Goal: Task Accomplishment & Management: Use online tool/utility

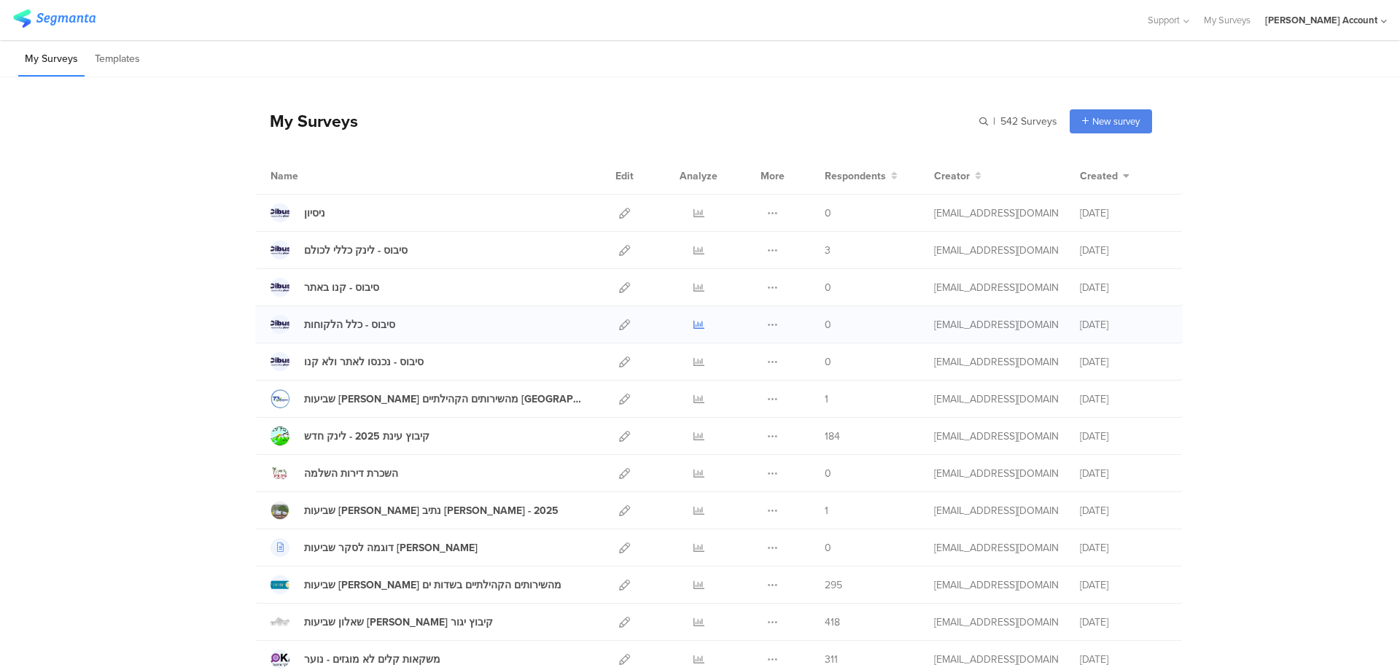
click at [697, 325] on icon at bounding box center [699, 324] width 11 height 11
click at [694, 252] on icon at bounding box center [699, 250] width 11 height 11
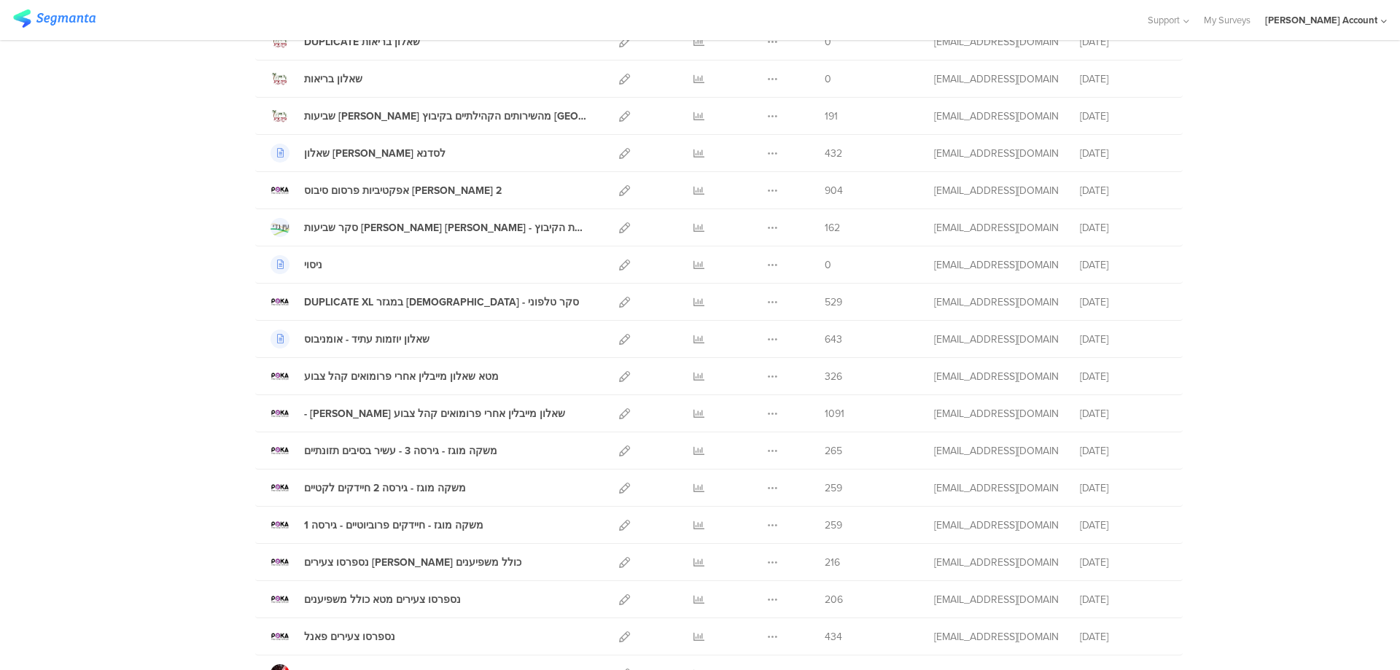
scroll to position [713, 0]
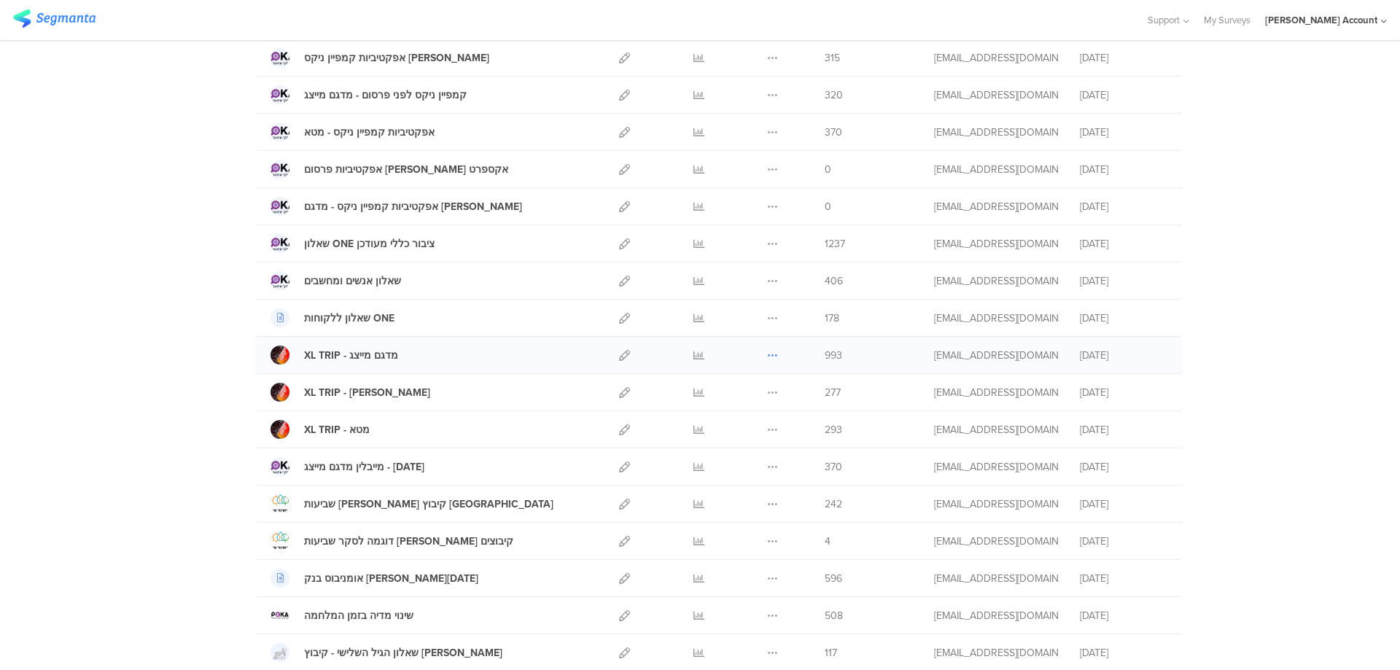
click at [769, 354] on icon at bounding box center [772, 355] width 11 height 11
click at [750, 392] on button "Duplicate" at bounding box center [744, 392] width 80 height 26
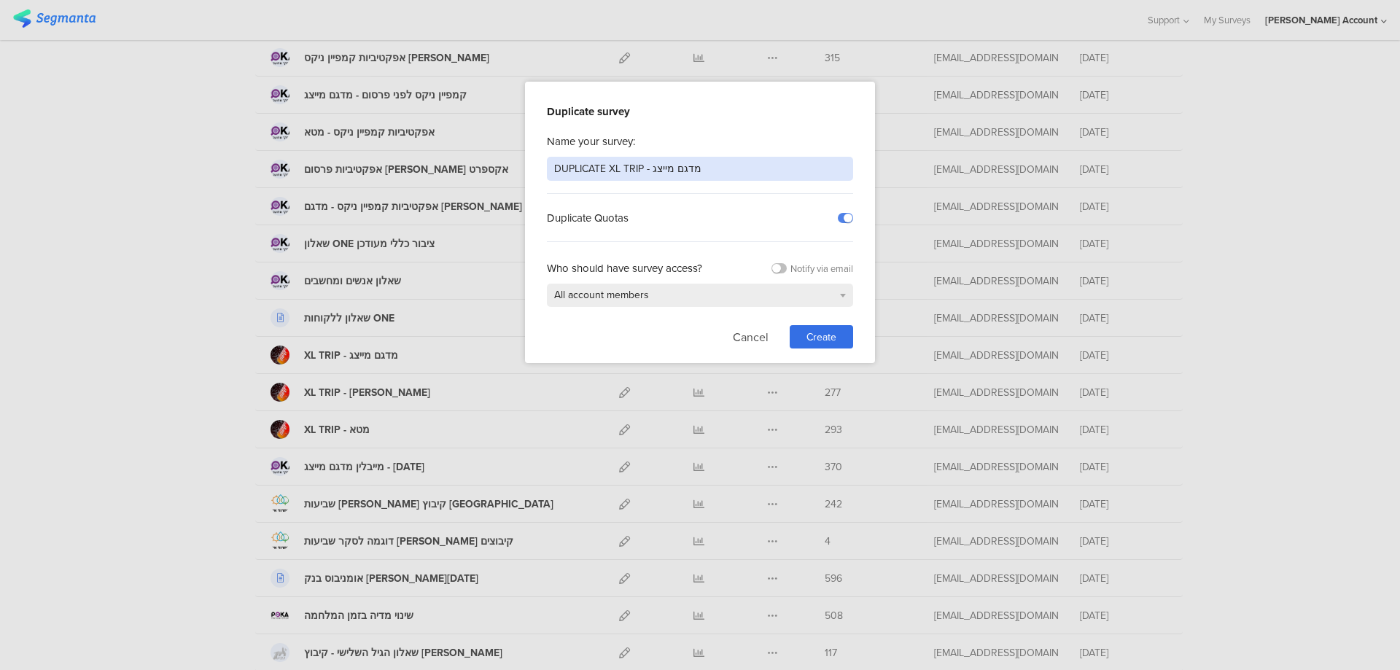
click at [701, 162] on input "DUPLICATE XL TRIP - מדגם מייצג" at bounding box center [700, 169] width 306 height 24
click at [702, 161] on input "DUPLICATE XL TRIP - מדגם מייצג" at bounding box center [700, 169] width 306 height 24
click at [702, 160] on input "DUPLICATE XL TRIP - מדגם מייצג" at bounding box center [700, 169] width 306 height 24
type input "XL חדשנות"
click at [815, 327] on div "Create" at bounding box center [821, 336] width 63 height 23
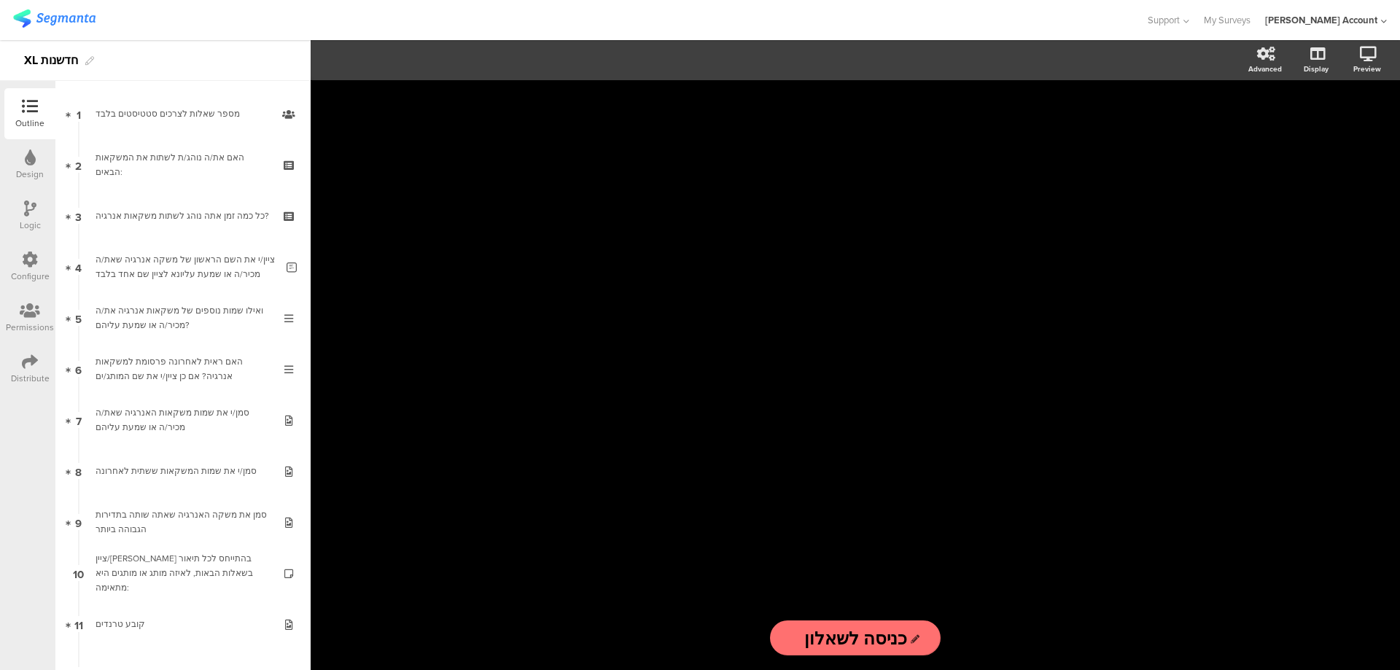
click at [28, 160] on icon at bounding box center [30, 158] width 11 height 16
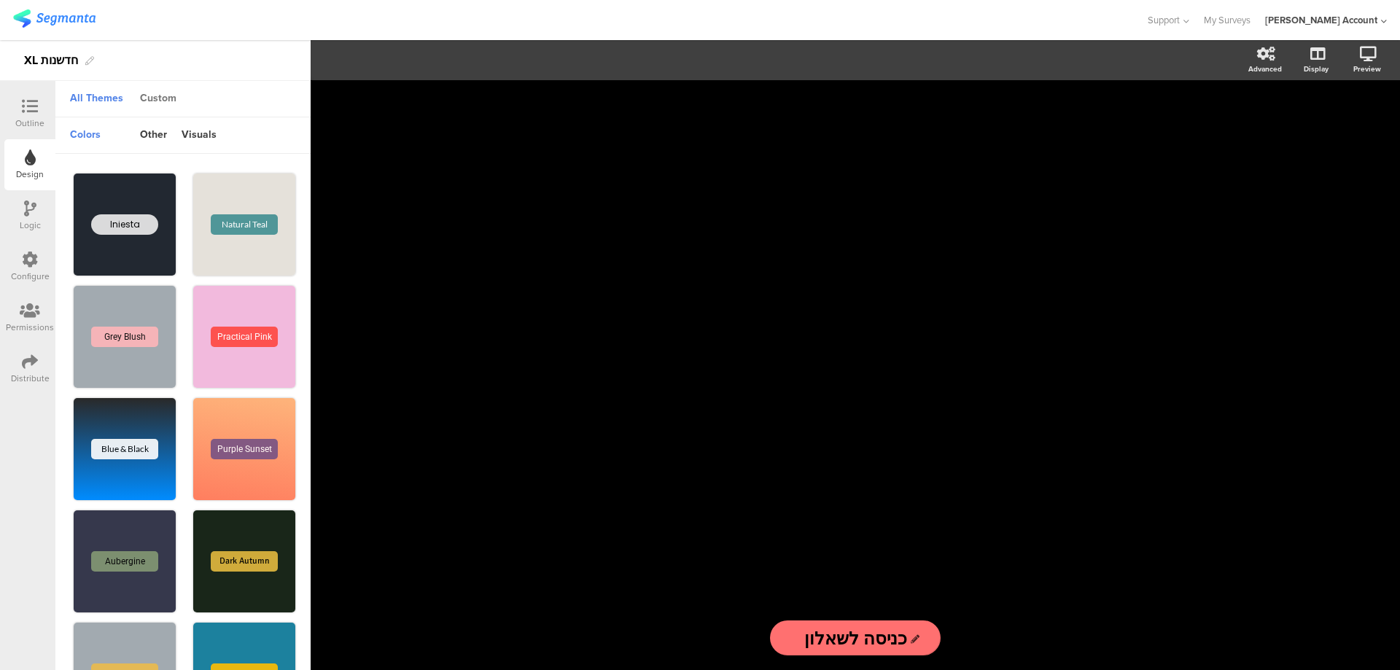
click at [162, 96] on div "Custom" at bounding box center [158, 99] width 51 height 25
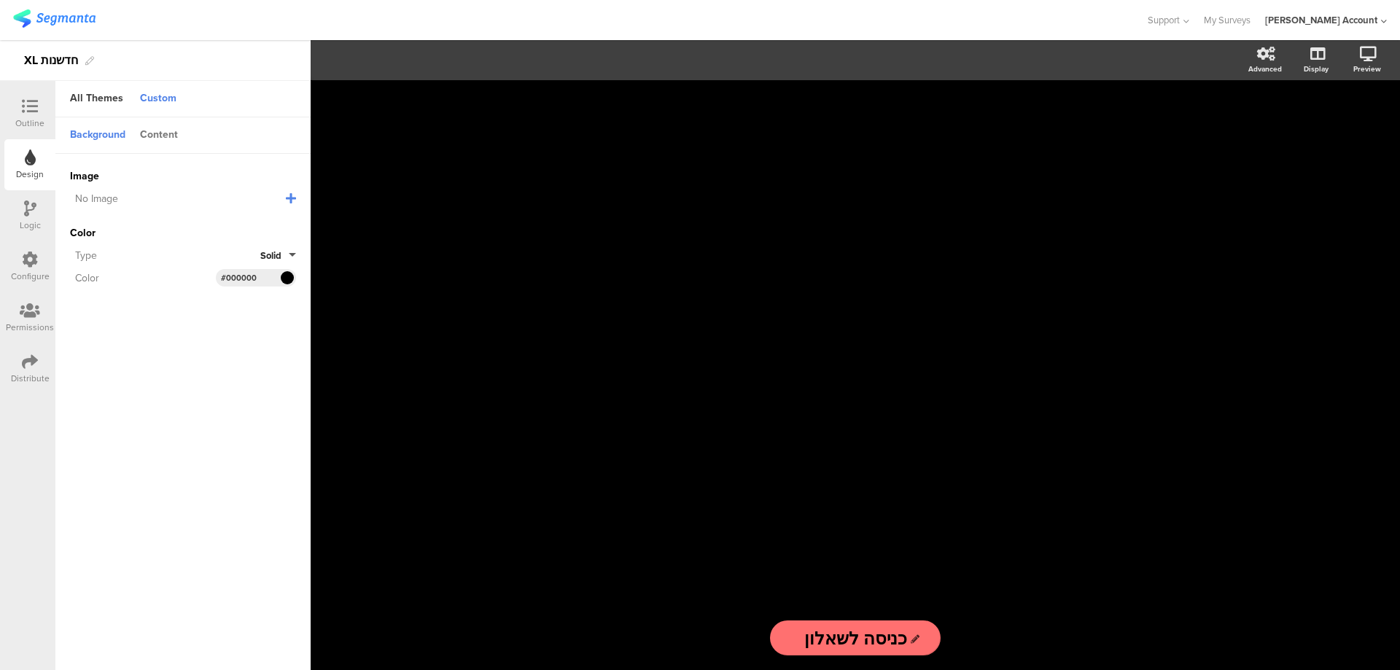
click at [163, 133] on div "Content" at bounding box center [159, 135] width 53 height 25
click at [90, 137] on div "Background" at bounding box center [98, 135] width 70 height 25
click at [289, 276] on span at bounding box center [287, 277] width 17 height 9
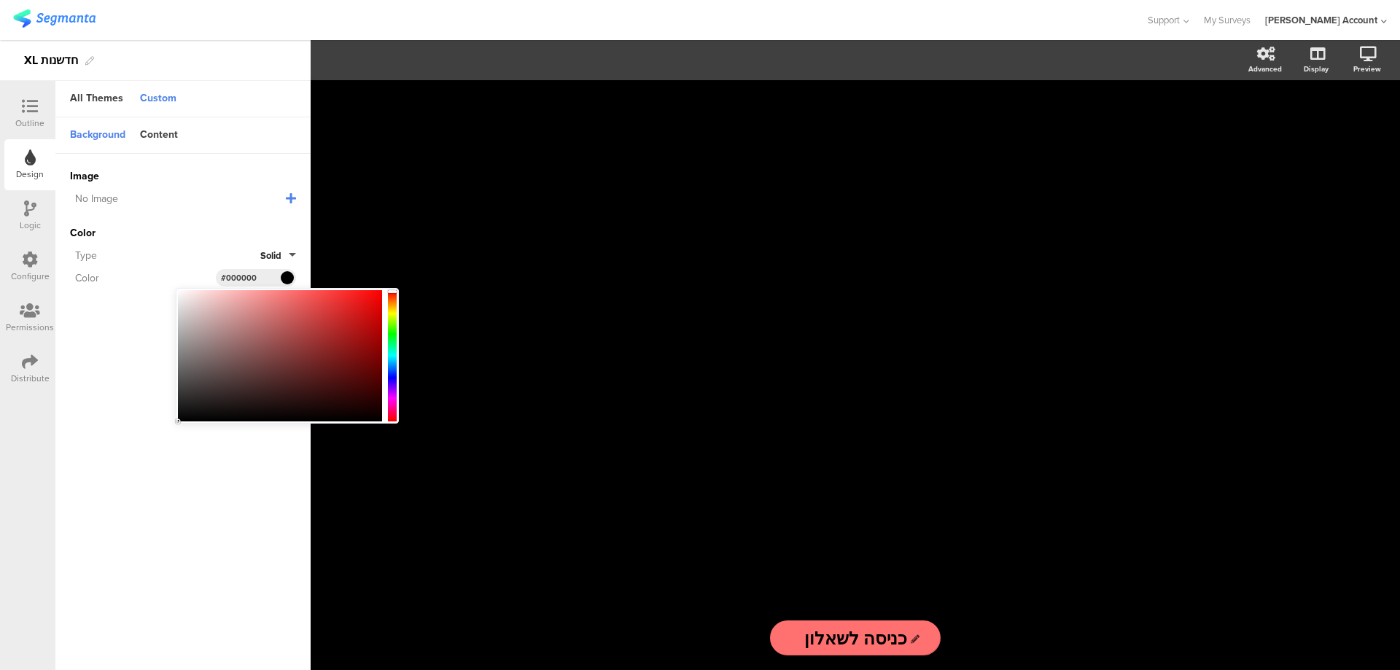
click at [179, 293] on div at bounding box center [280, 355] width 204 height 131
type input "#f9f8f8"
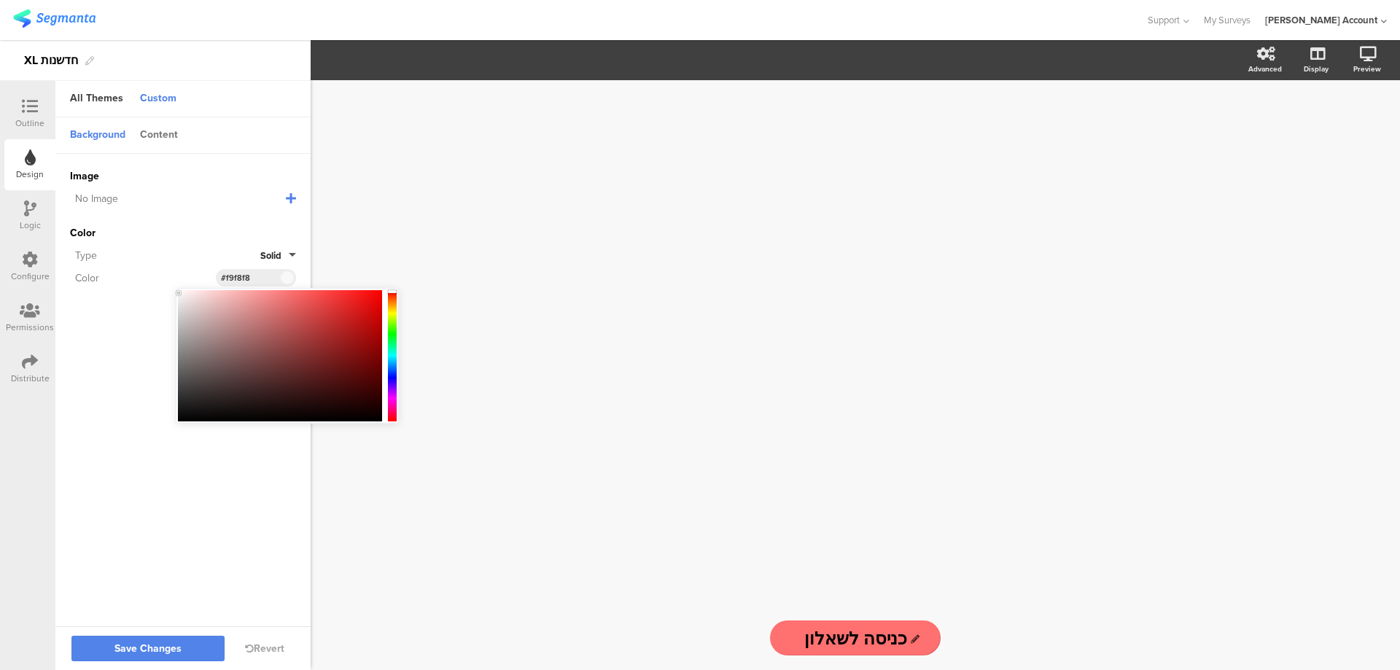
click at [154, 136] on div "Content" at bounding box center [159, 135] width 53 height 25
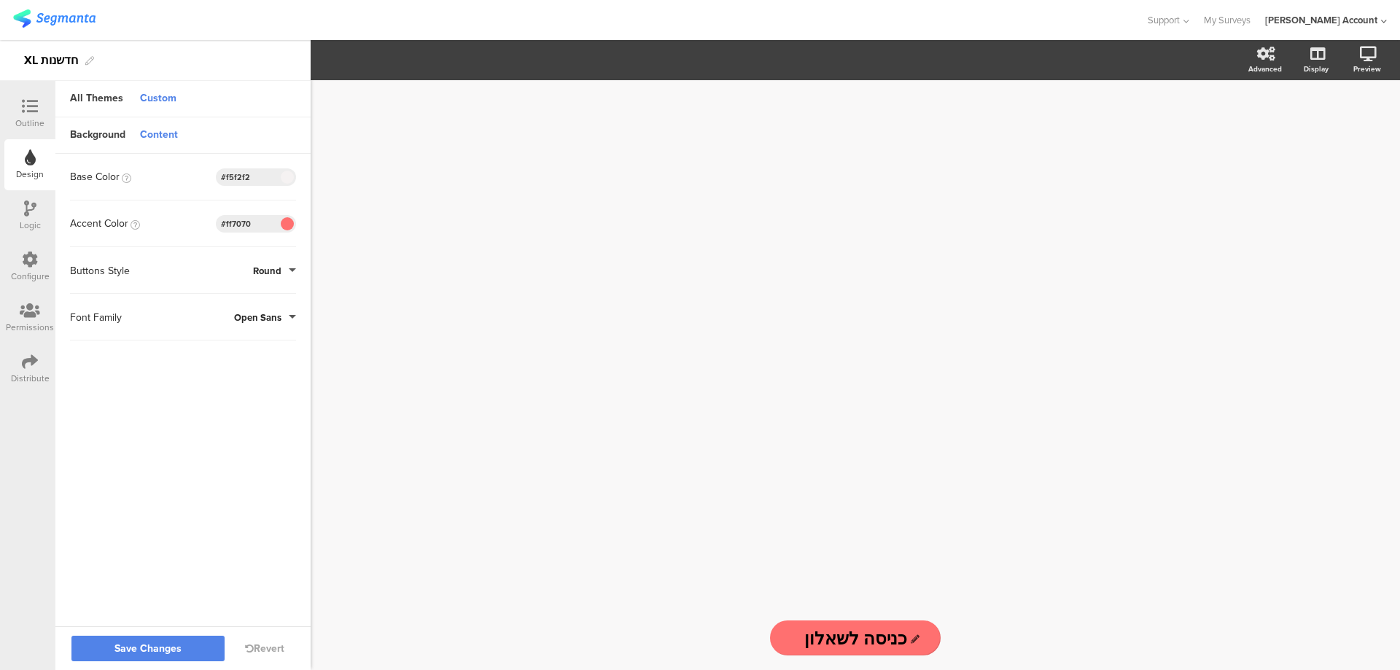
click at [279, 181] on span at bounding box center [287, 177] width 17 height 9
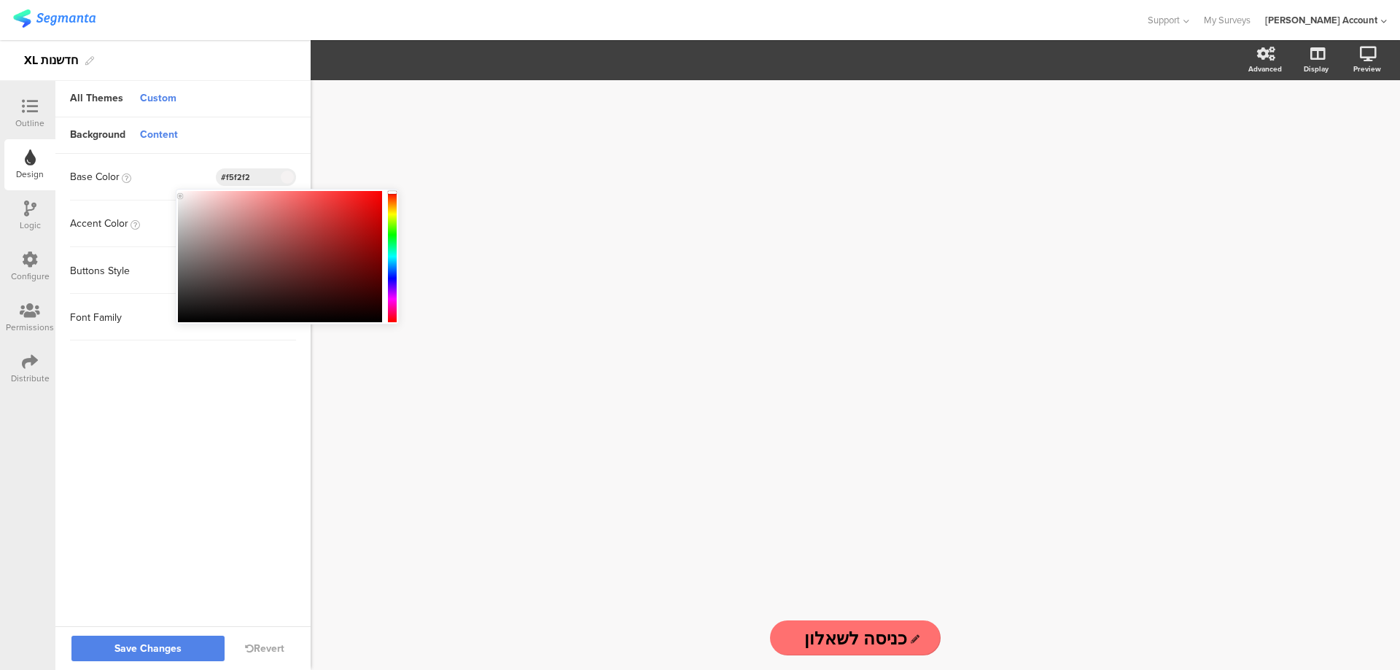
click at [179, 317] on div at bounding box center [280, 256] width 204 height 131
type input "#0b0b0b"
click at [152, 649] on span "Save Changes" at bounding box center [147, 649] width 67 height 0
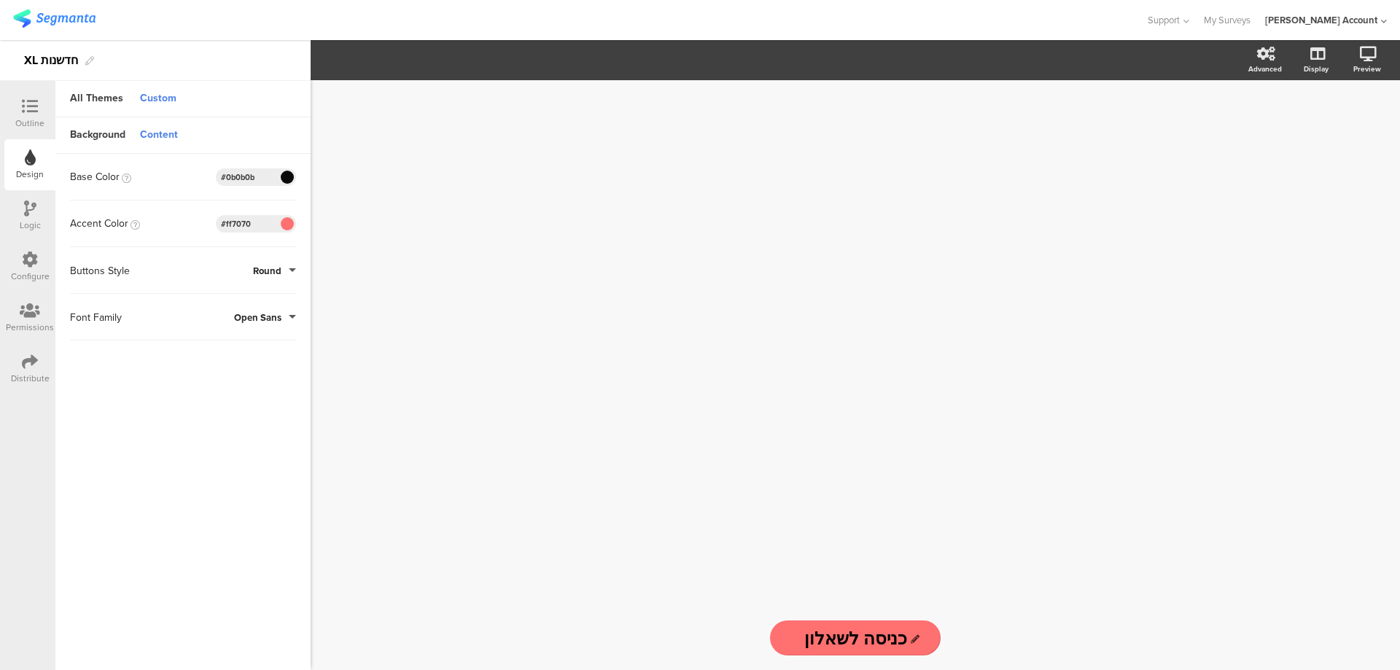
click at [34, 111] on icon at bounding box center [30, 106] width 16 height 16
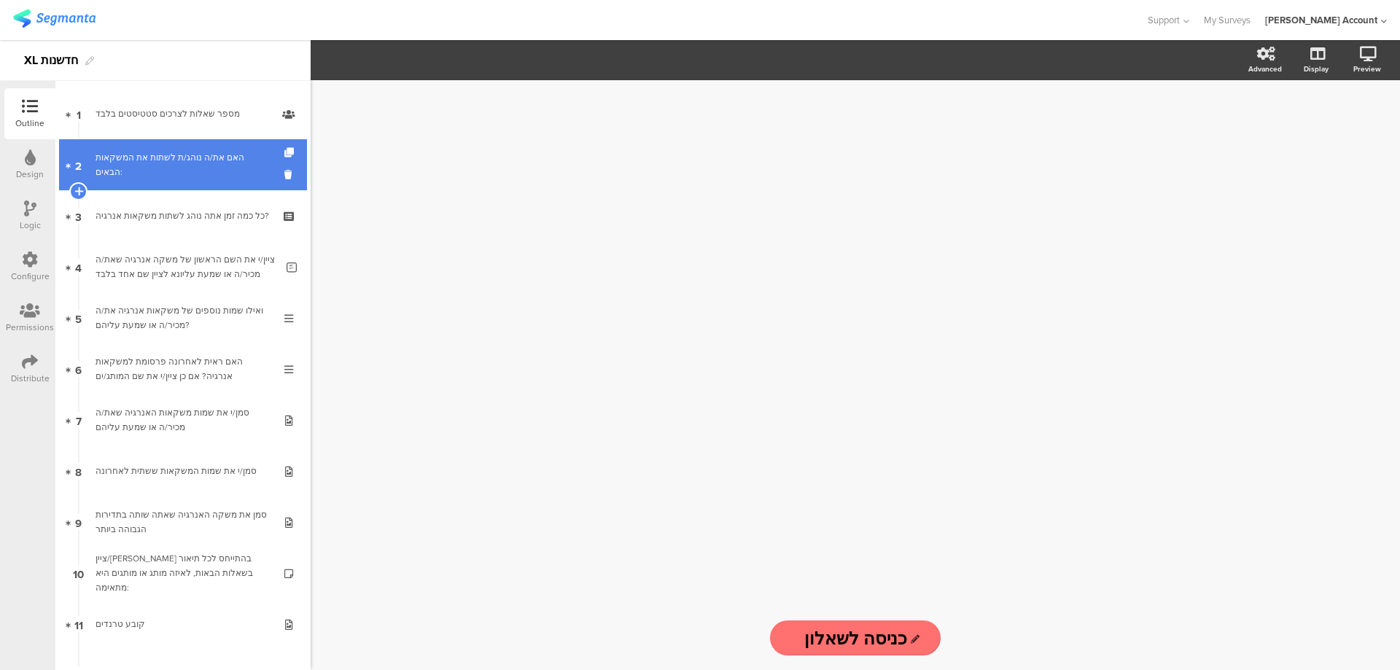
click at [251, 169] on div "האם את/ה נוהג/ת לשתות את המשקאות הבאים:" at bounding box center [183, 164] width 174 height 29
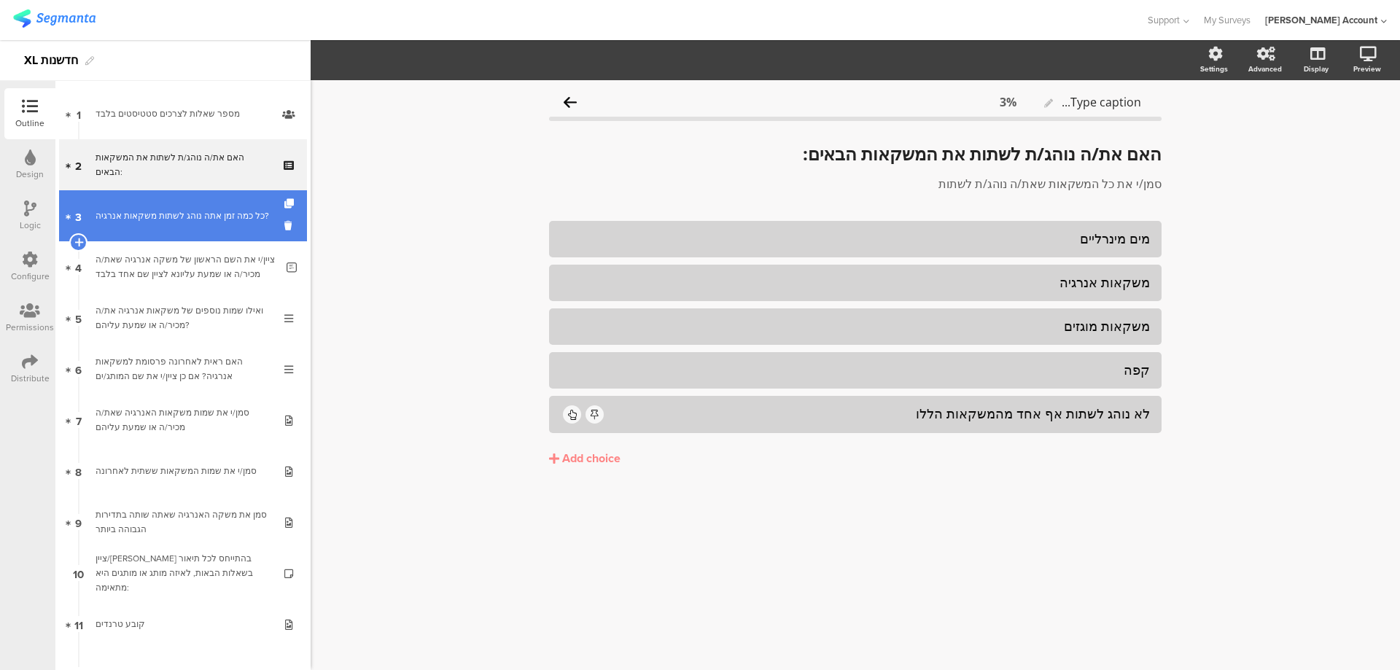
click at [228, 209] on div "כל כמה זמן אתה נוהג לשתות משקאות אנרגיה?" at bounding box center [183, 216] width 174 height 15
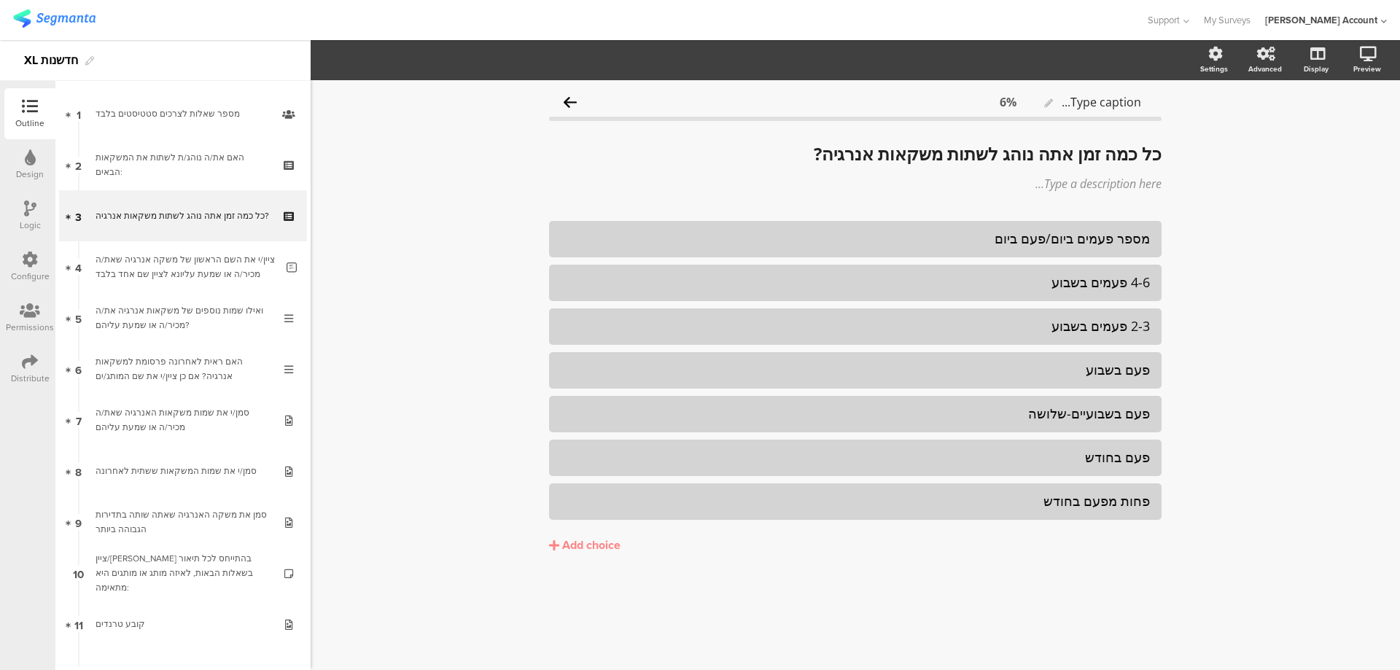
click at [33, 160] on icon at bounding box center [30, 158] width 11 height 16
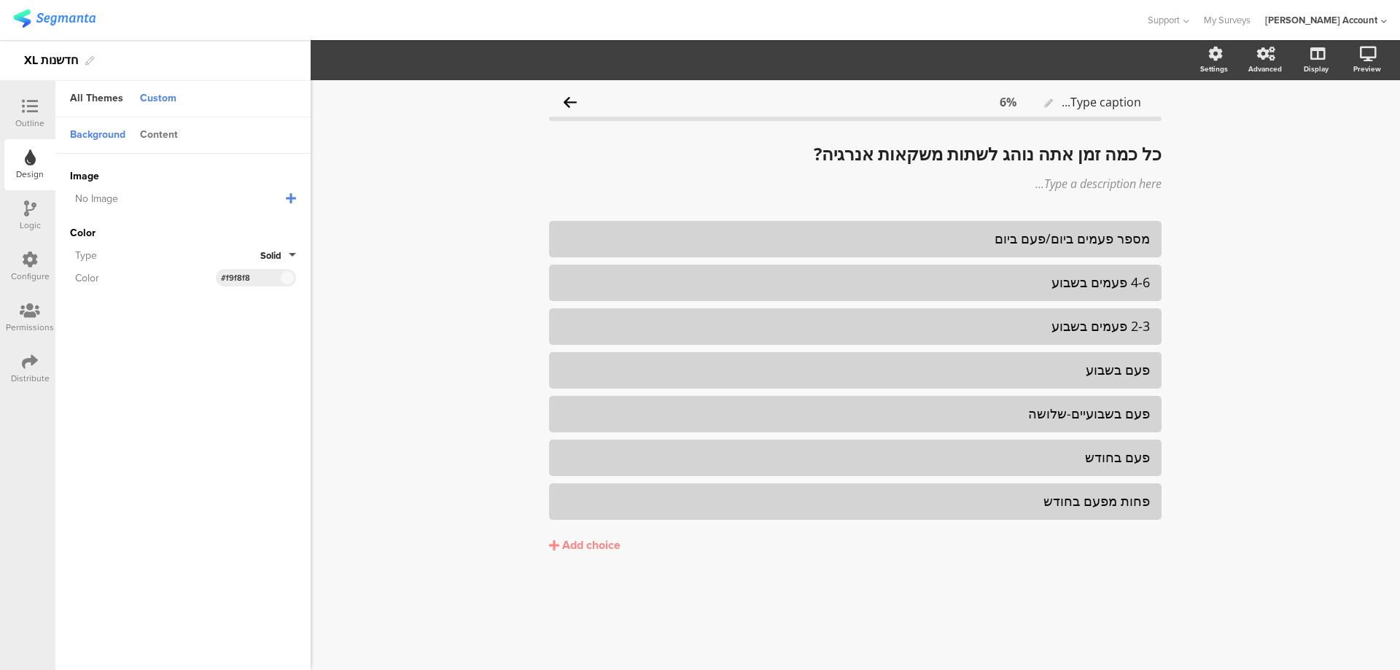
click at [167, 135] on div "Content" at bounding box center [159, 135] width 53 height 25
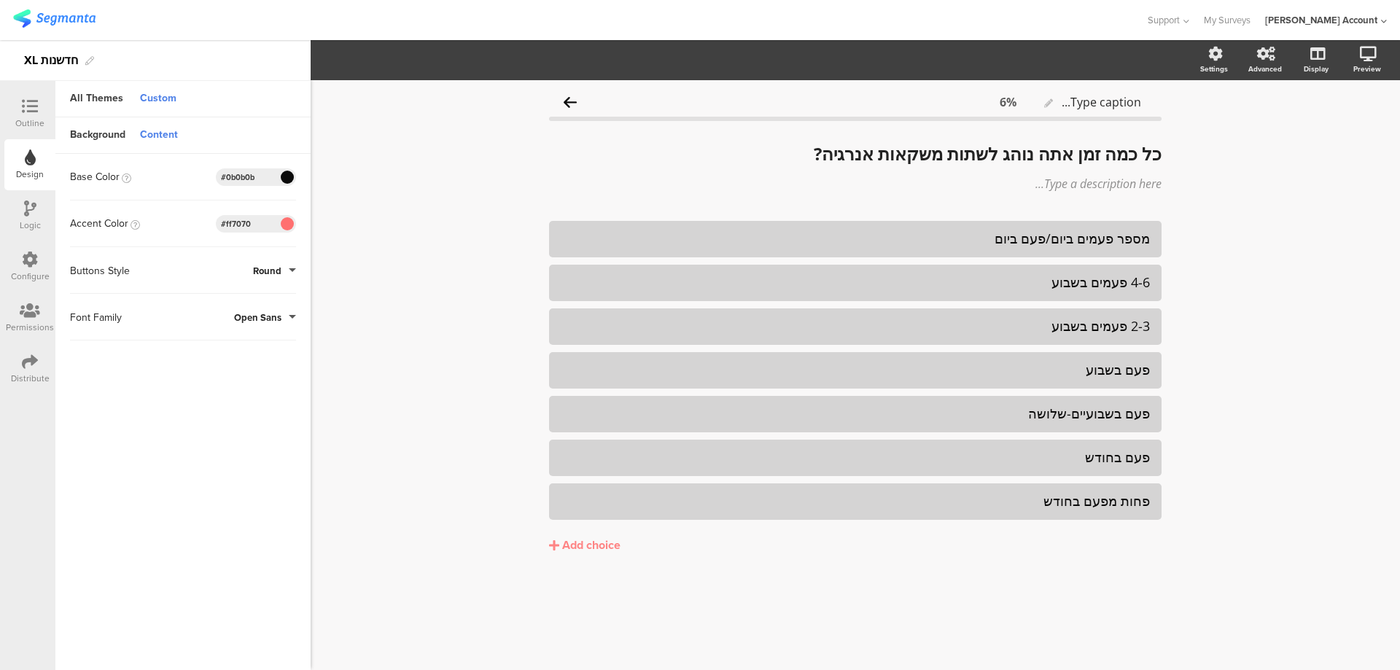
click at [19, 108] on div at bounding box center [29, 107] width 29 height 18
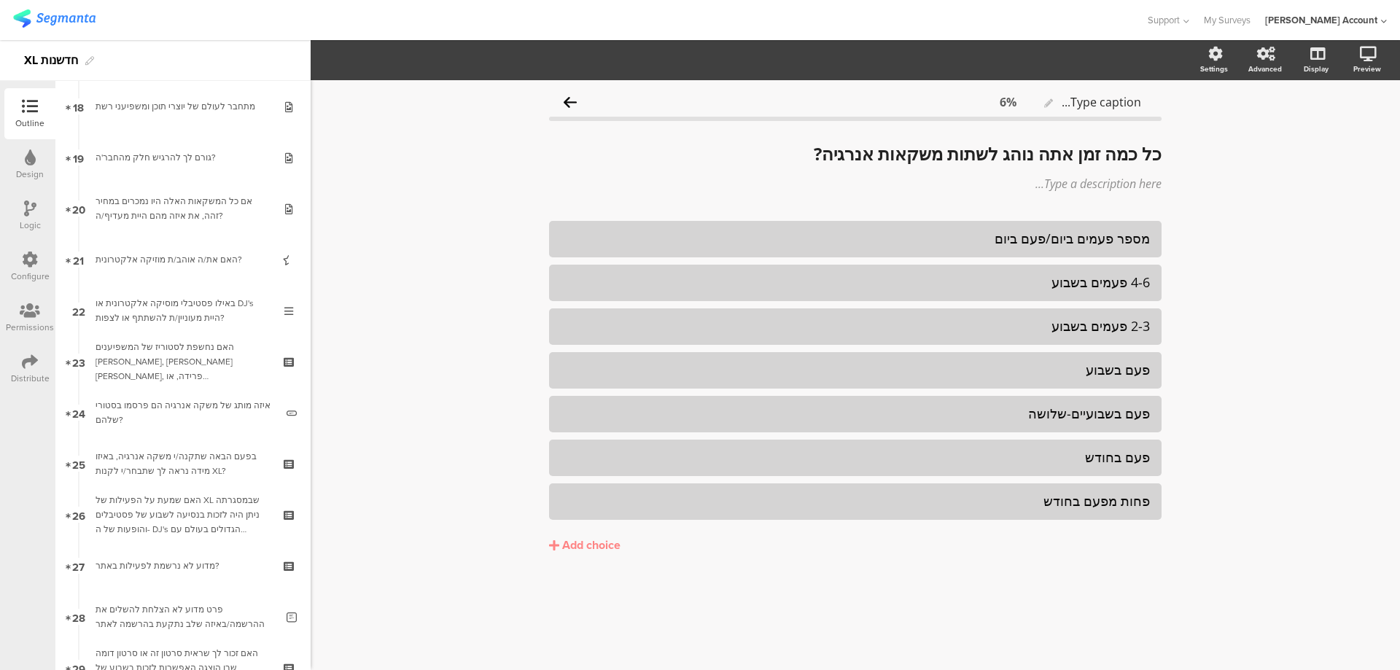
scroll to position [972, 0]
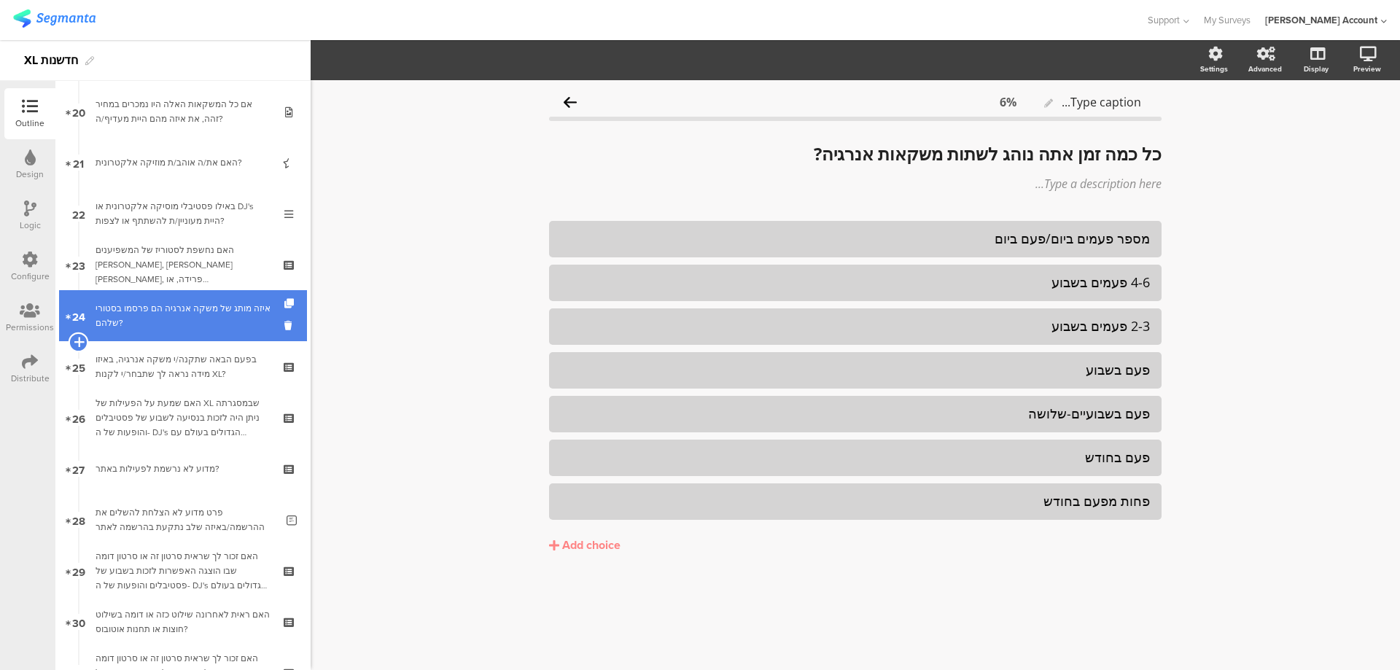
click at [76, 344] on icon at bounding box center [78, 341] width 9 height 13
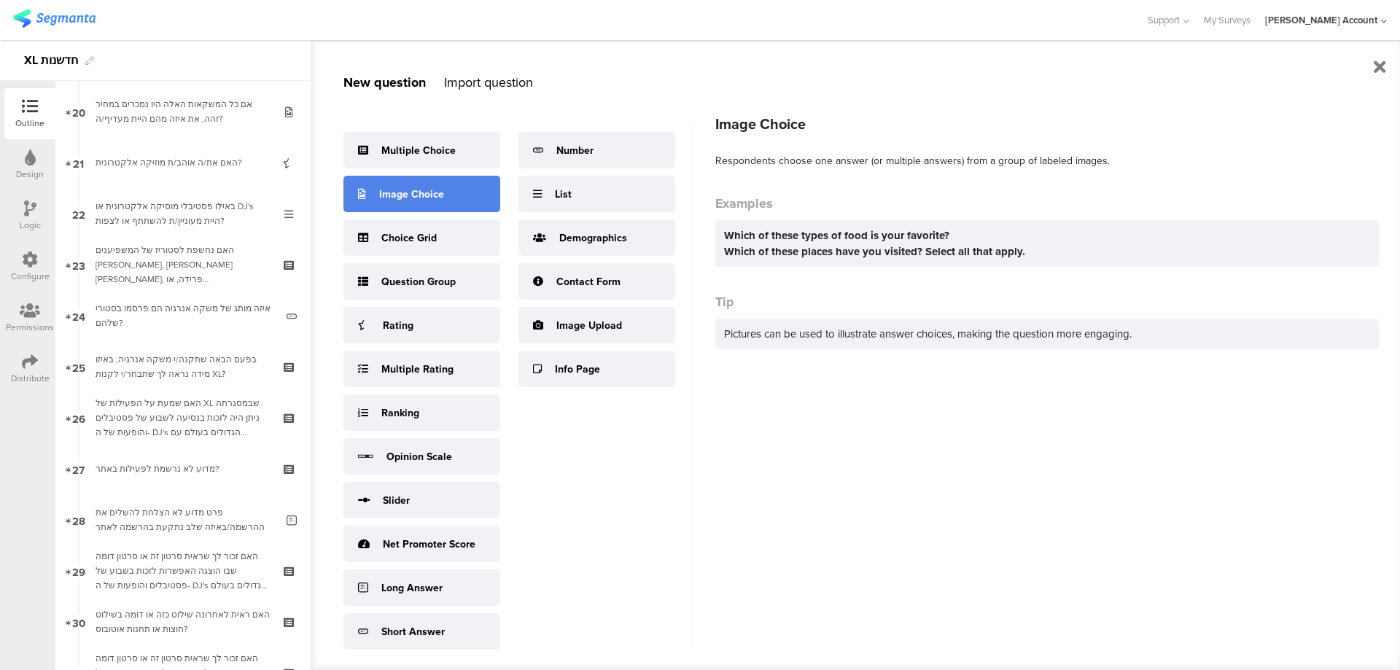
click at [408, 198] on div "Image Choice" at bounding box center [411, 194] width 65 height 15
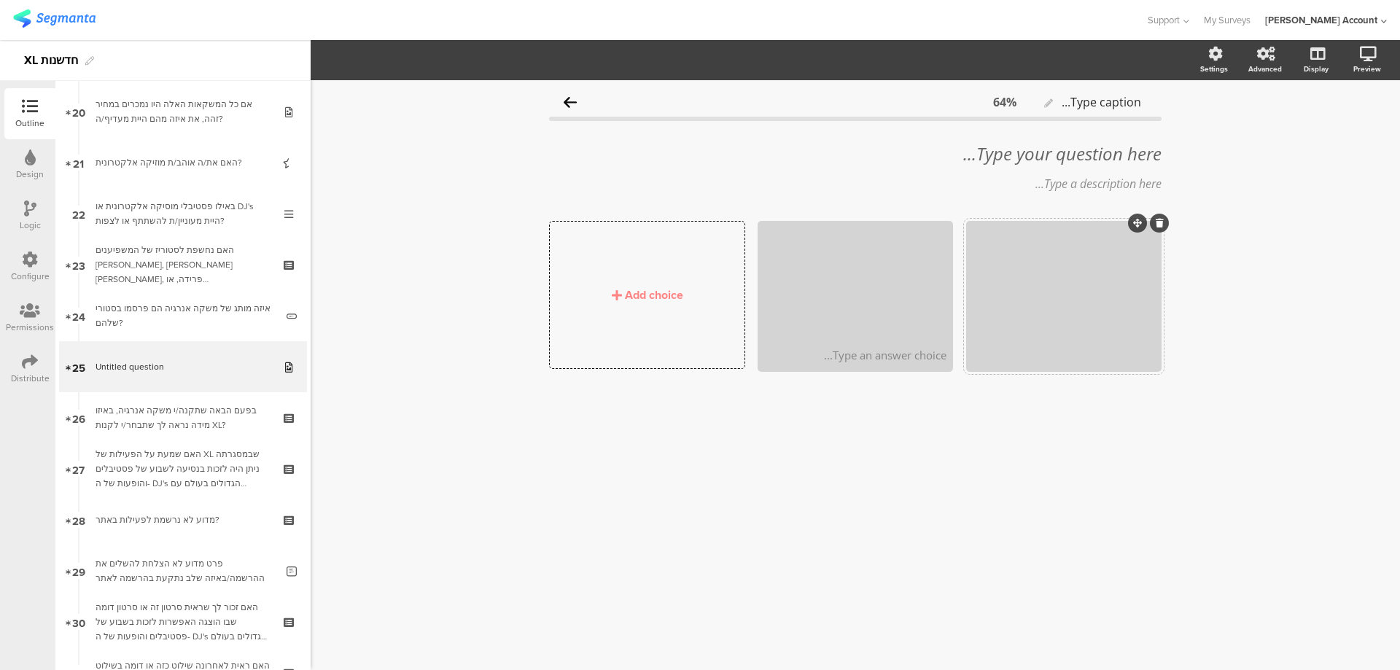
click at [1033, 268] on div at bounding box center [1063, 281] width 191 height 117
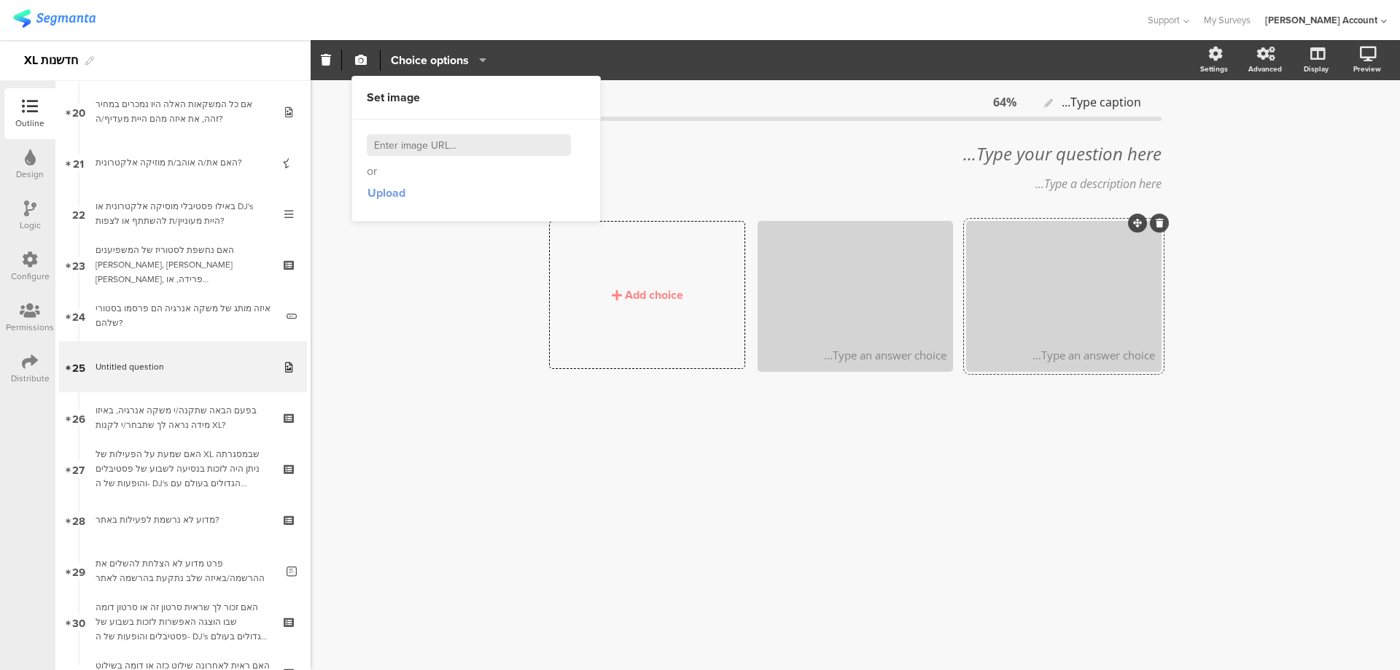
click at [395, 188] on span "Upload" at bounding box center [387, 193] width 38 height 17
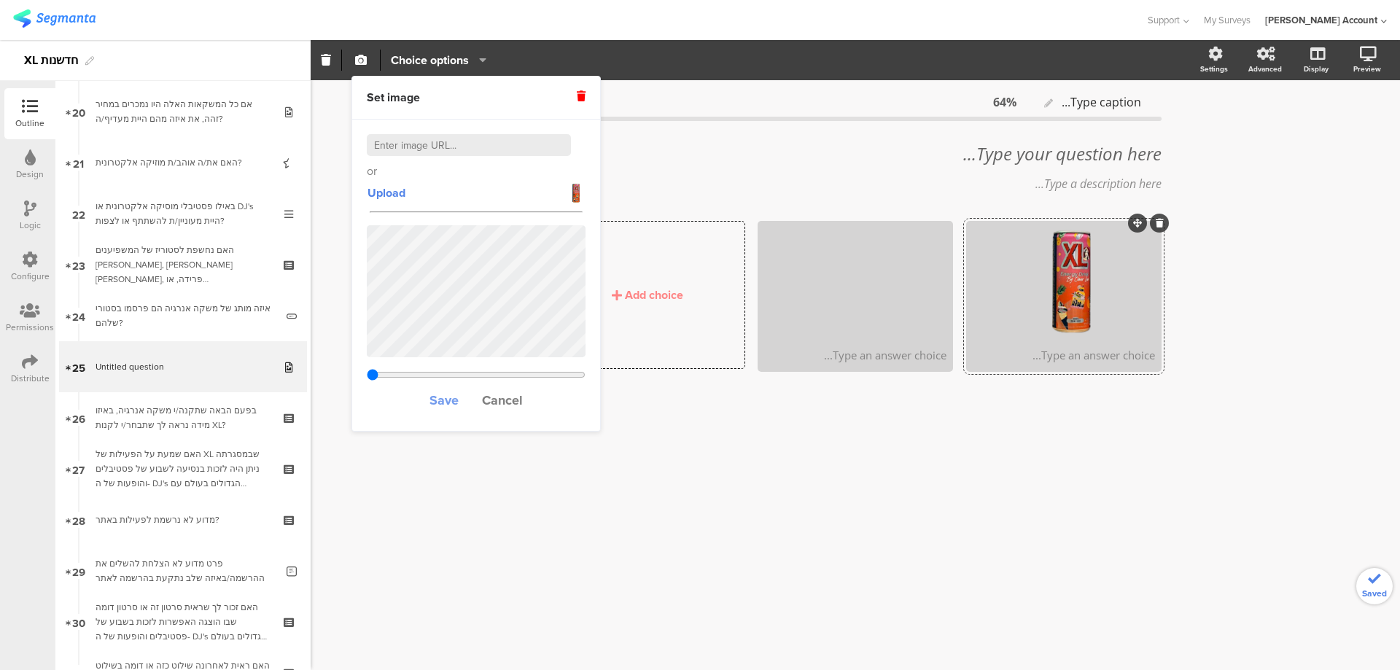
type input "0.33603840877915"
click at [443, 392] on span "Save" at bounding box center [444, 400] width 29 height 19
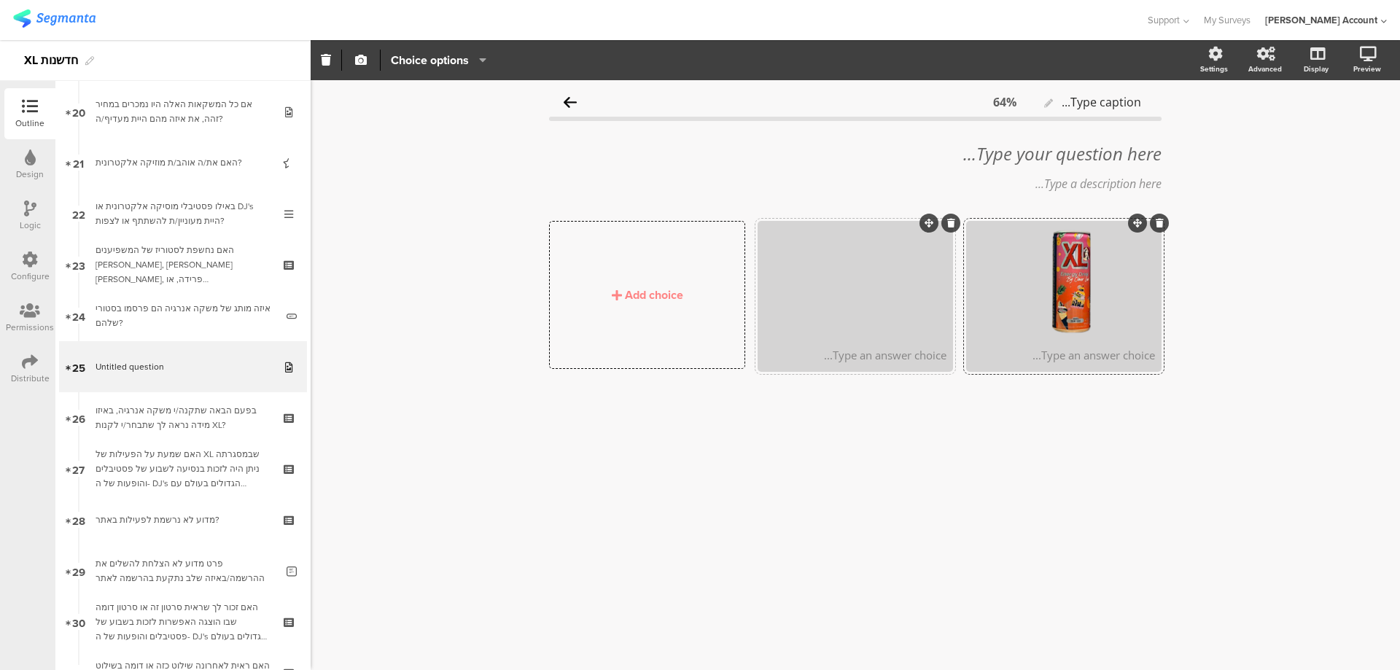
click at [896, 303] on div at bounding box center [855, 281] width 191 height 117
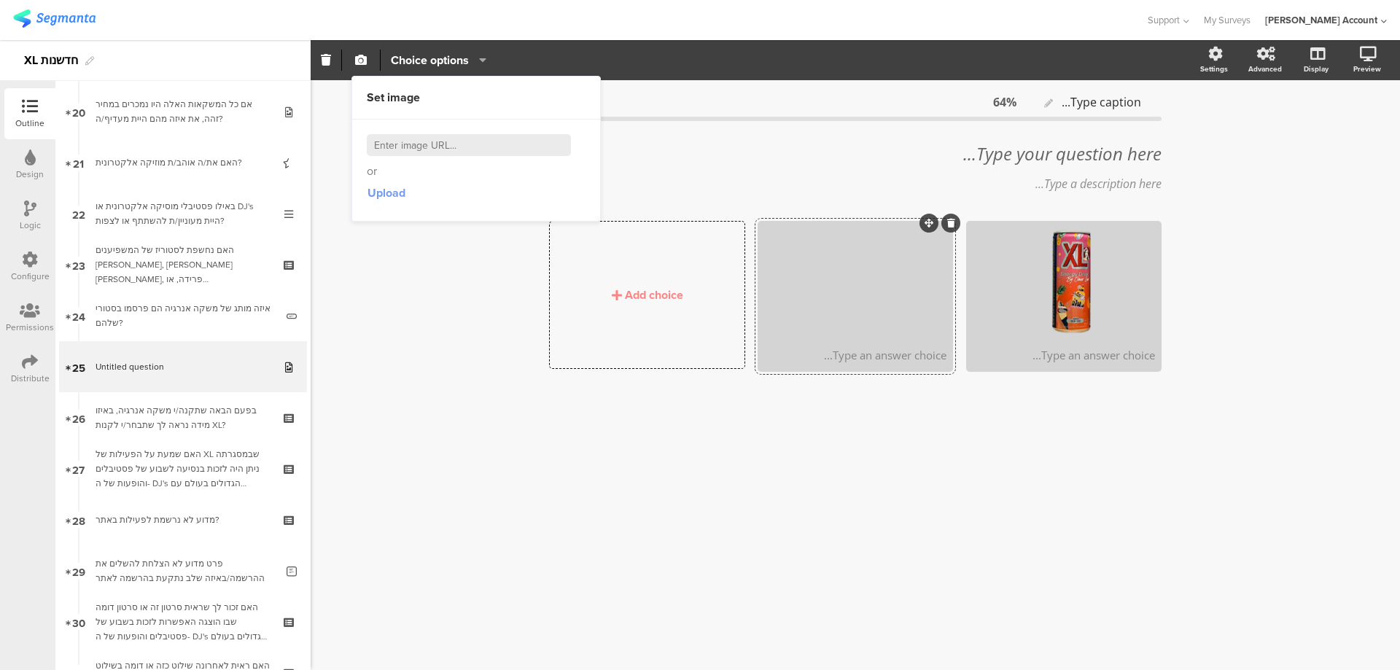
click at [394, 196] on span "Upload" at bounding box center [387, 193] width 38 height 17
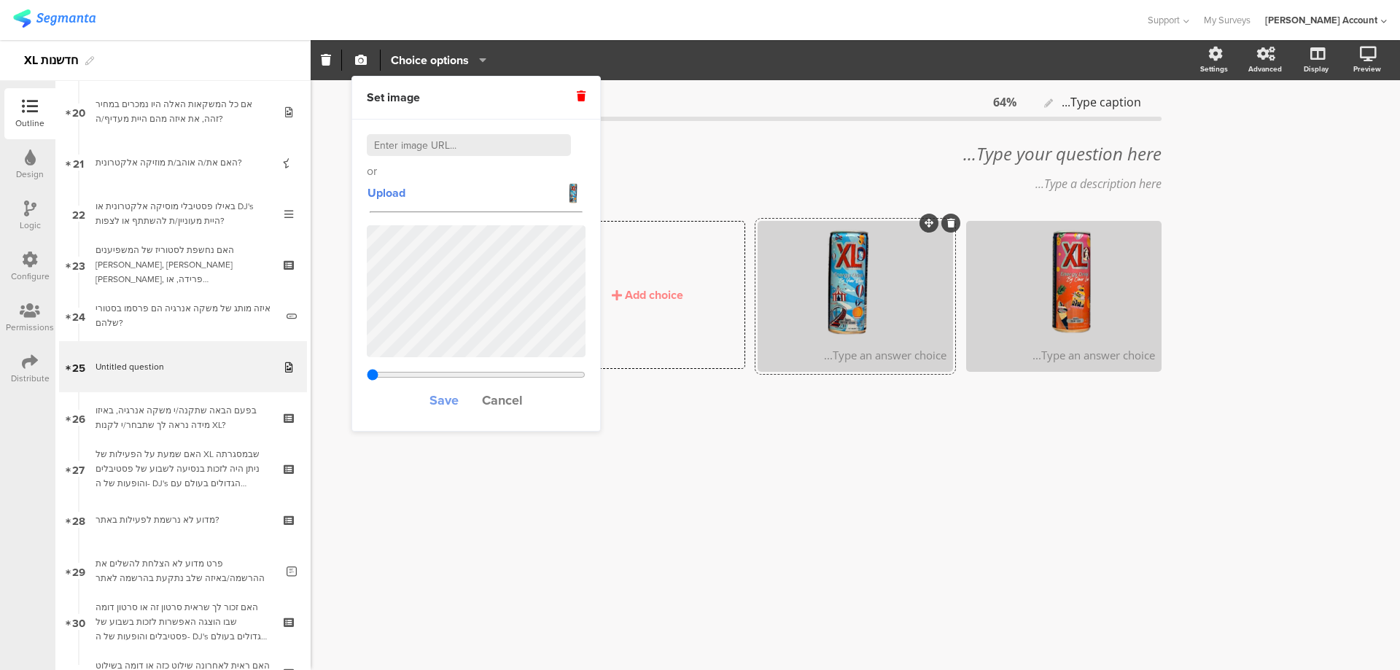
click at [439, 402] on span "Save" at bounding box center [444, 400] width 29 height 19
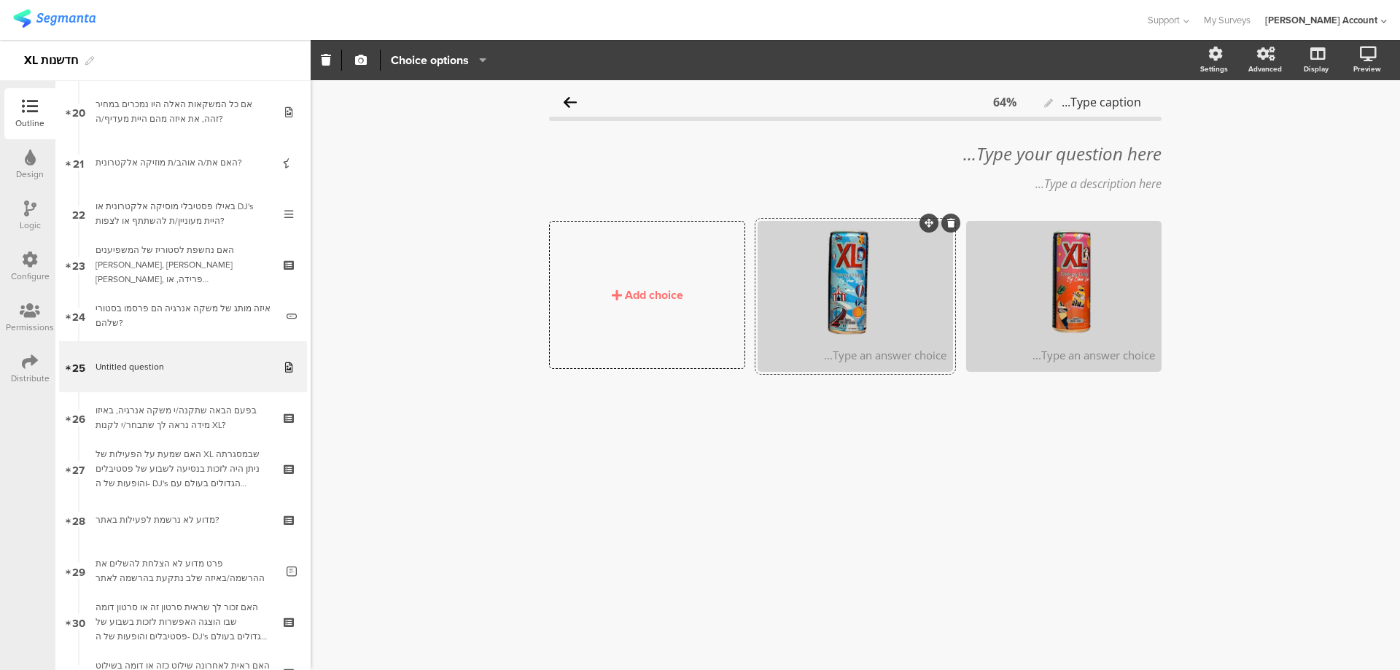
click at [649, 291] on div "Add choice" at bounding box center [654, 295] width 58 height 17
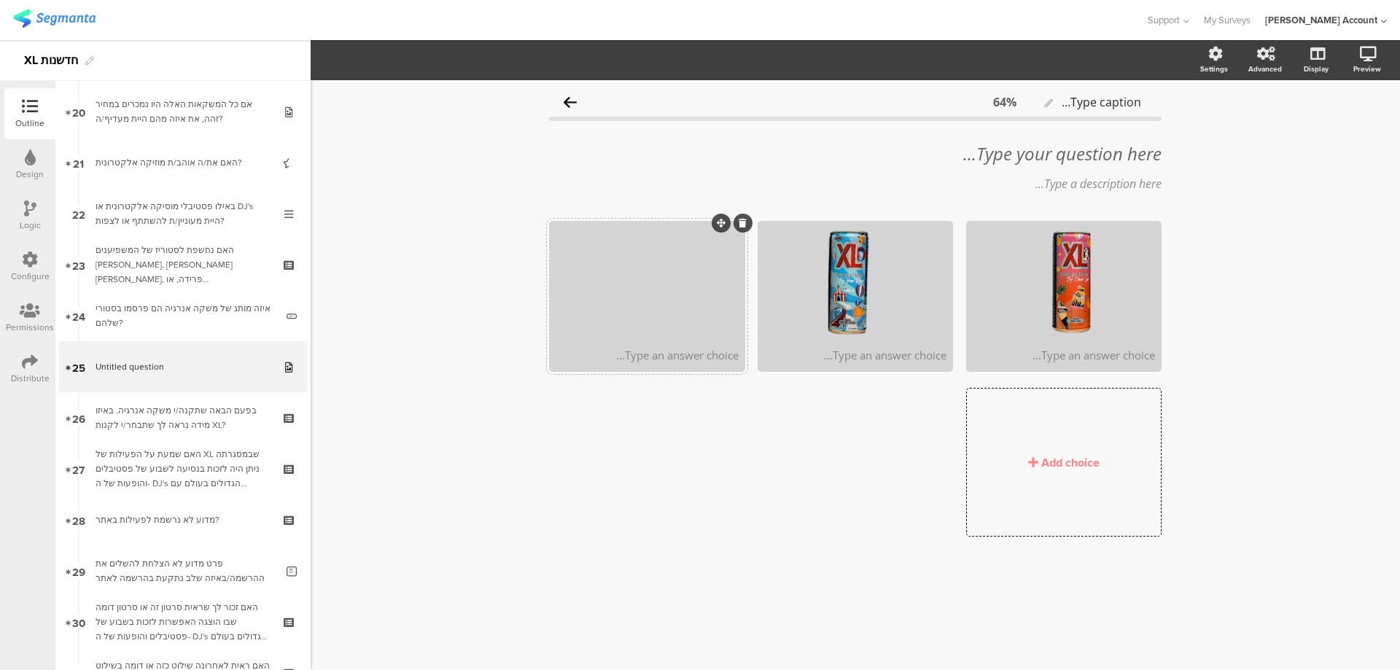
click at [653, 287] on div at bounding box center [646, 281] width 191 height 117
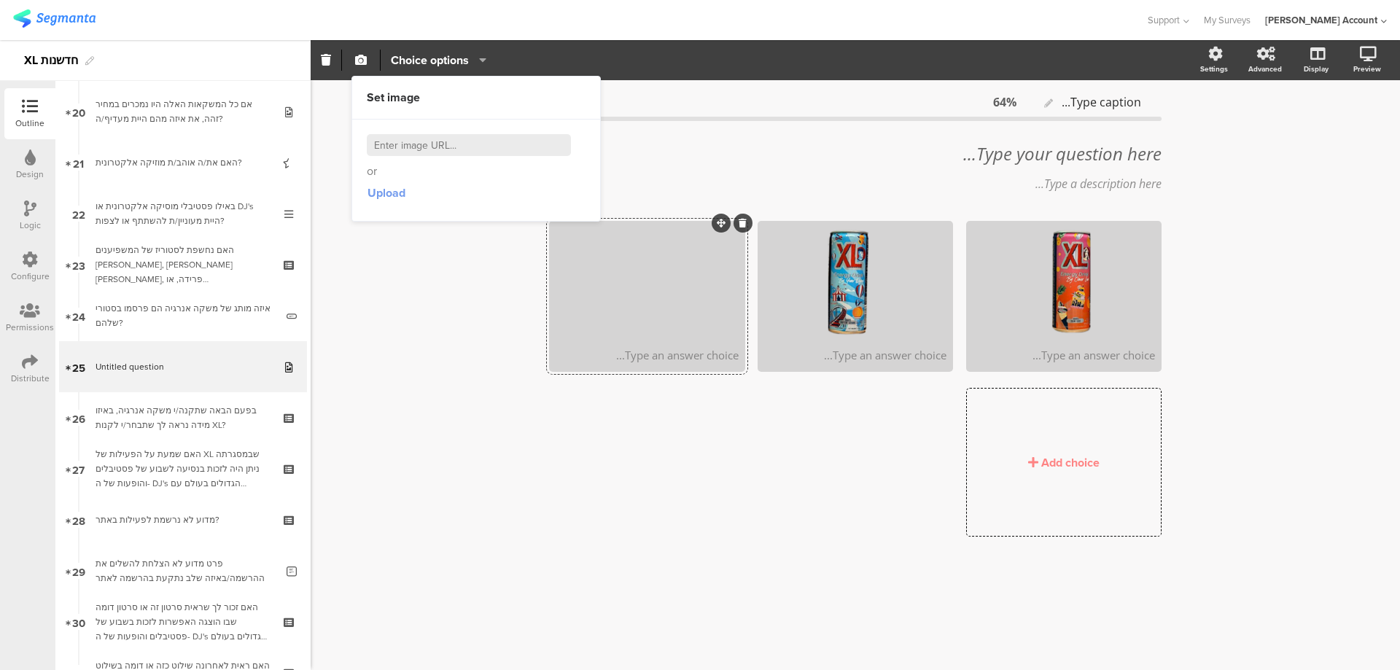
click at [383, 193] on span "Upload" at bounding box center [387, 193] width 38 height 17
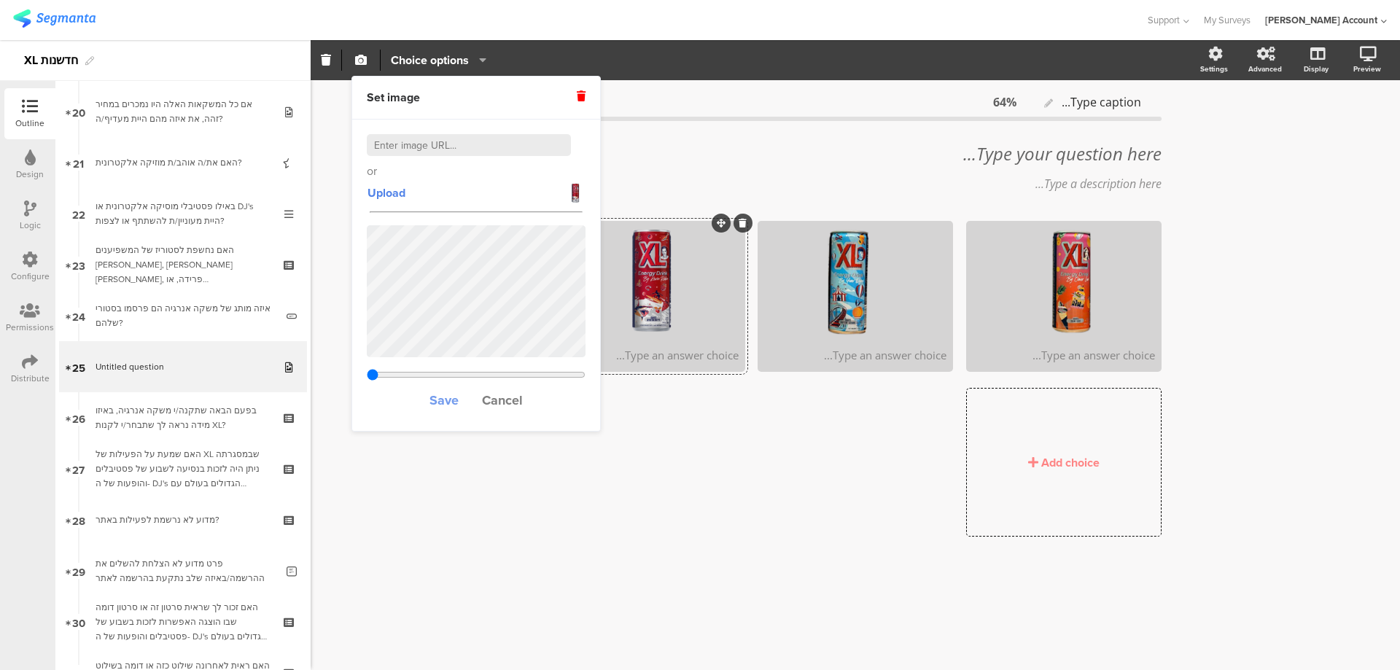
type input "0.33603840877915"
click at [454, 400] on span "Save" at bounding box center [444, 400] width 29 height 19
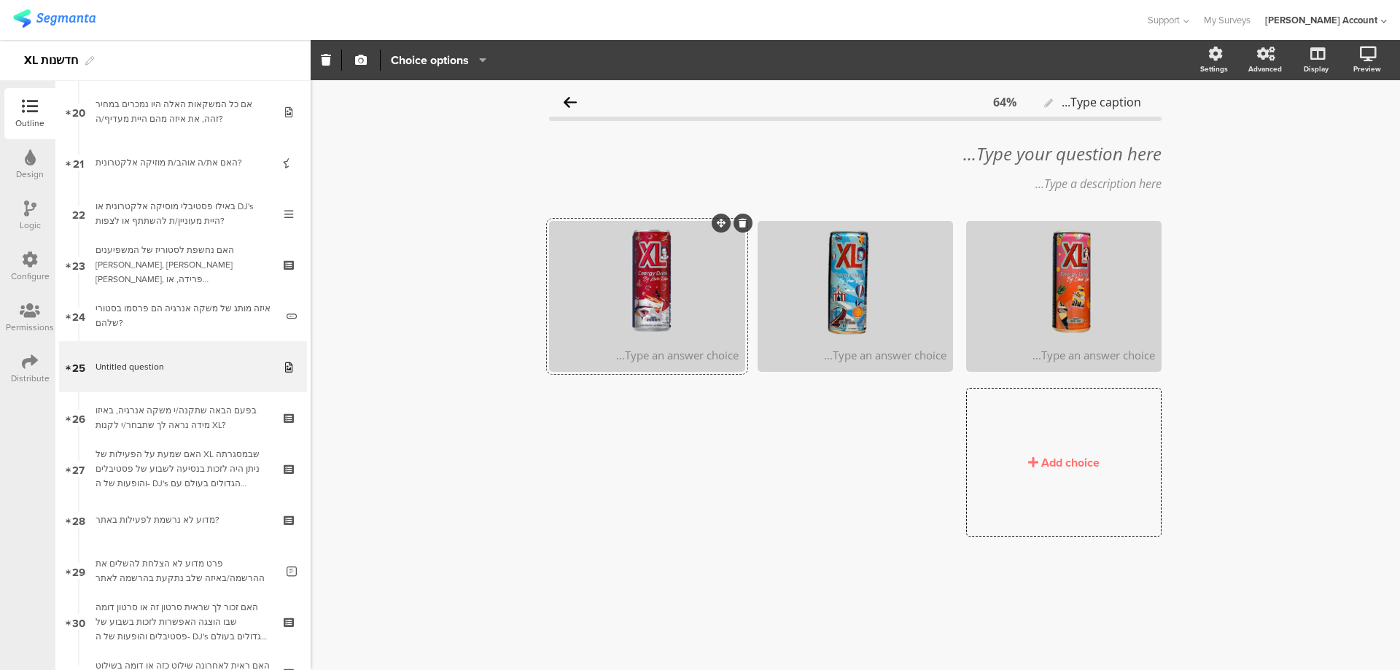
click at [1081, 459] on div "Add choice" at bounding box center [1070, 462] width 58 height 17
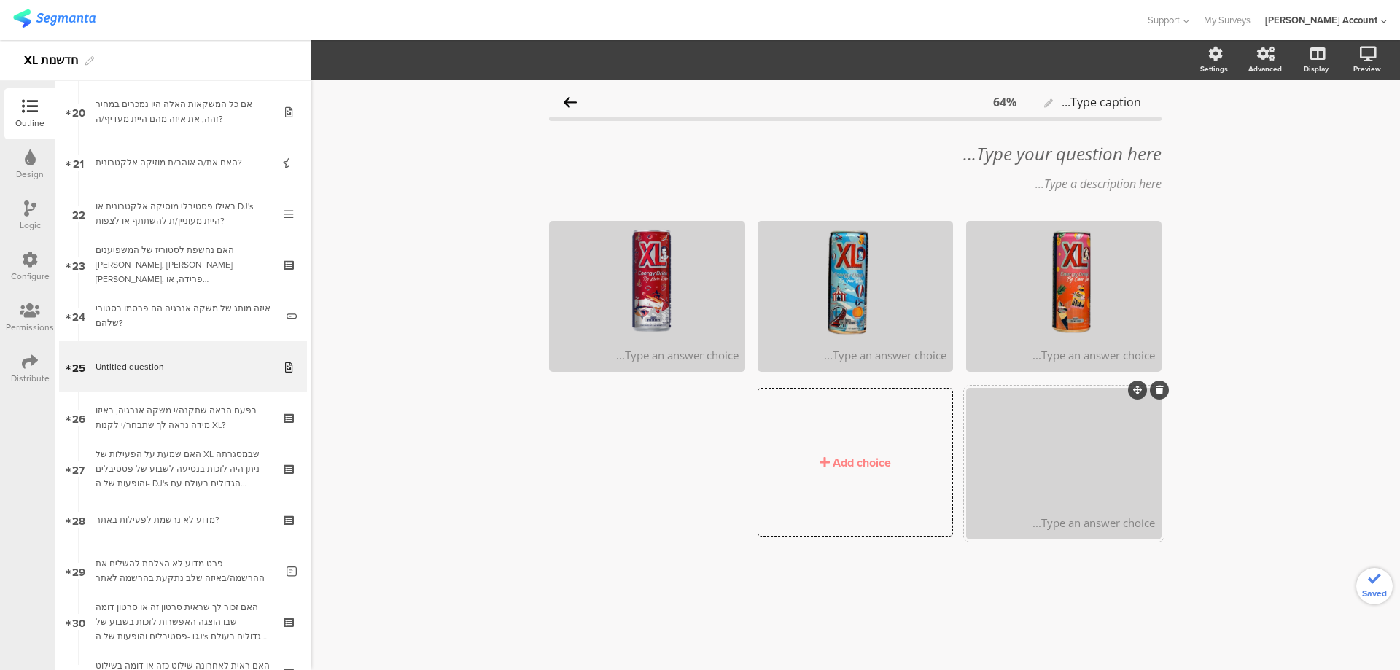
drag, startPoint x: 1067, startPoint y: 510, endPoint x: 1082, endPoint y: 524, distance: 20.6
click at [1068, 510] on div "Type an answer choice..." at bounding box center [1063, 522] width 191 height 29
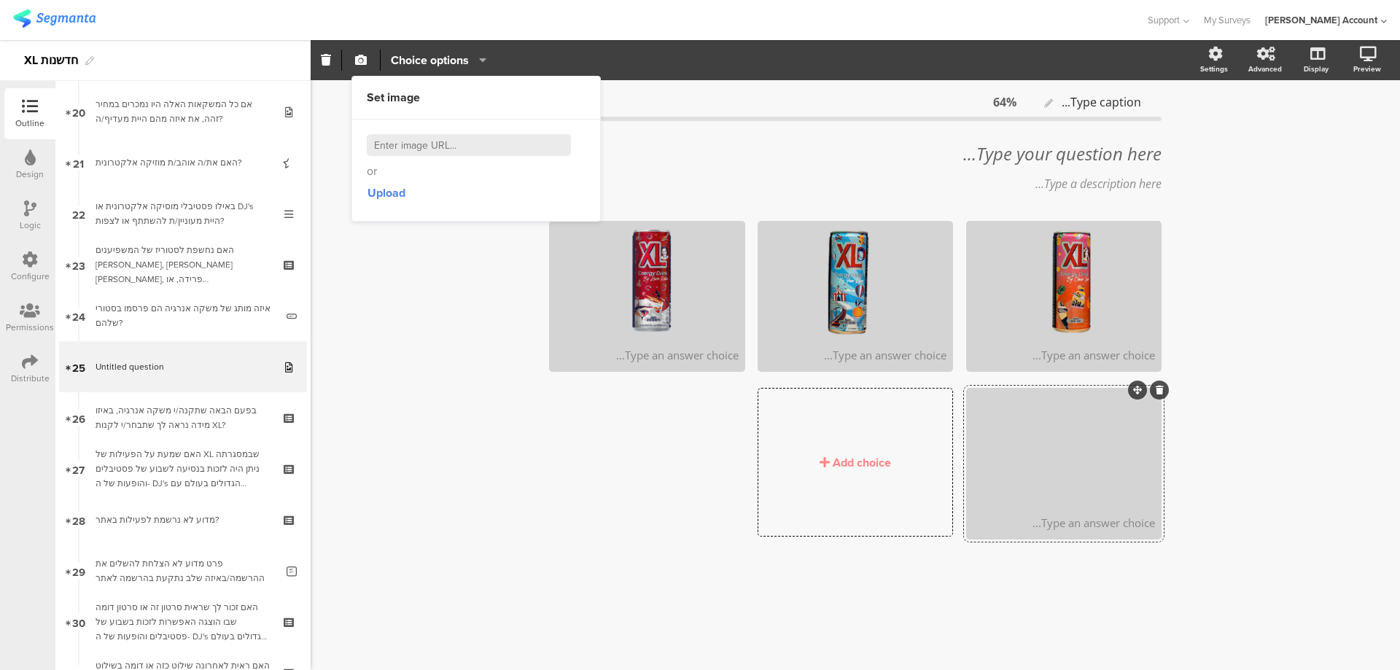
click at [1086, 532] on div "Type an answer choice..." at bounding box center [1063, 522] width 191 height 29
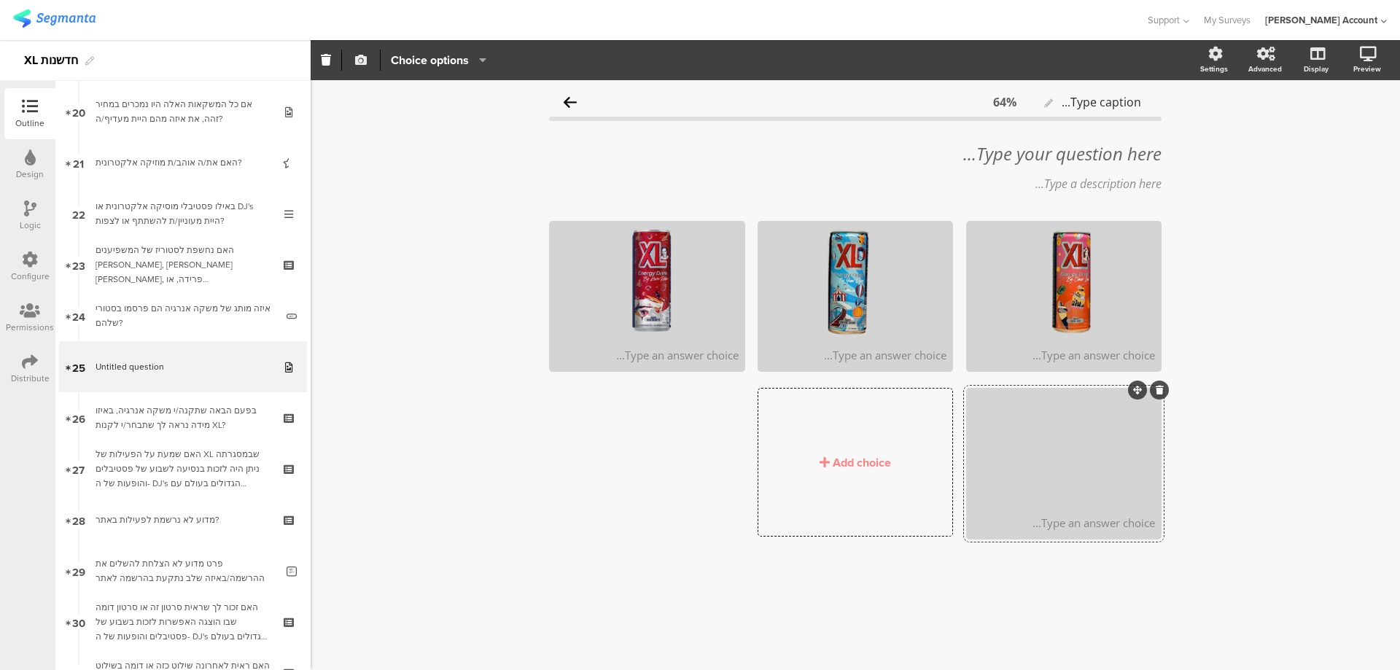
click at [360, 61] on icon "button" at bounding box center [361, 60] width 12 height 12
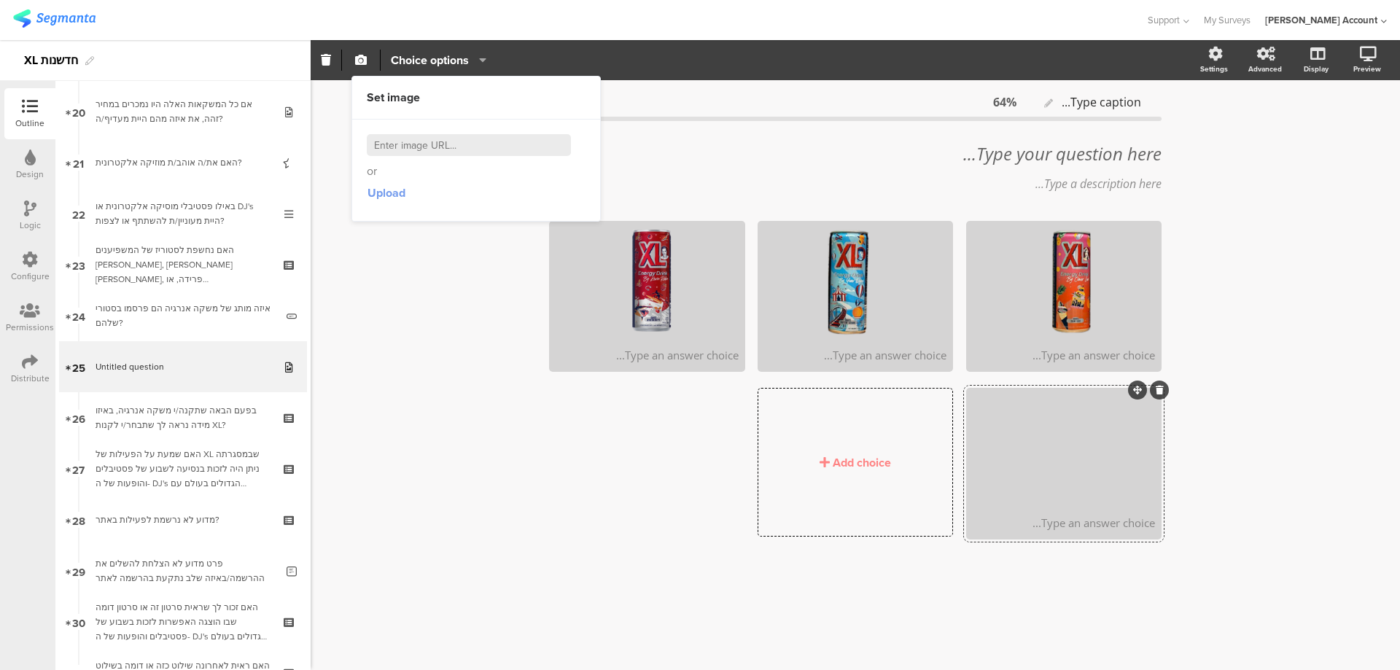
click at [389, 195] on span "Upload" at bounding box center [387, 193] width 38 height 17
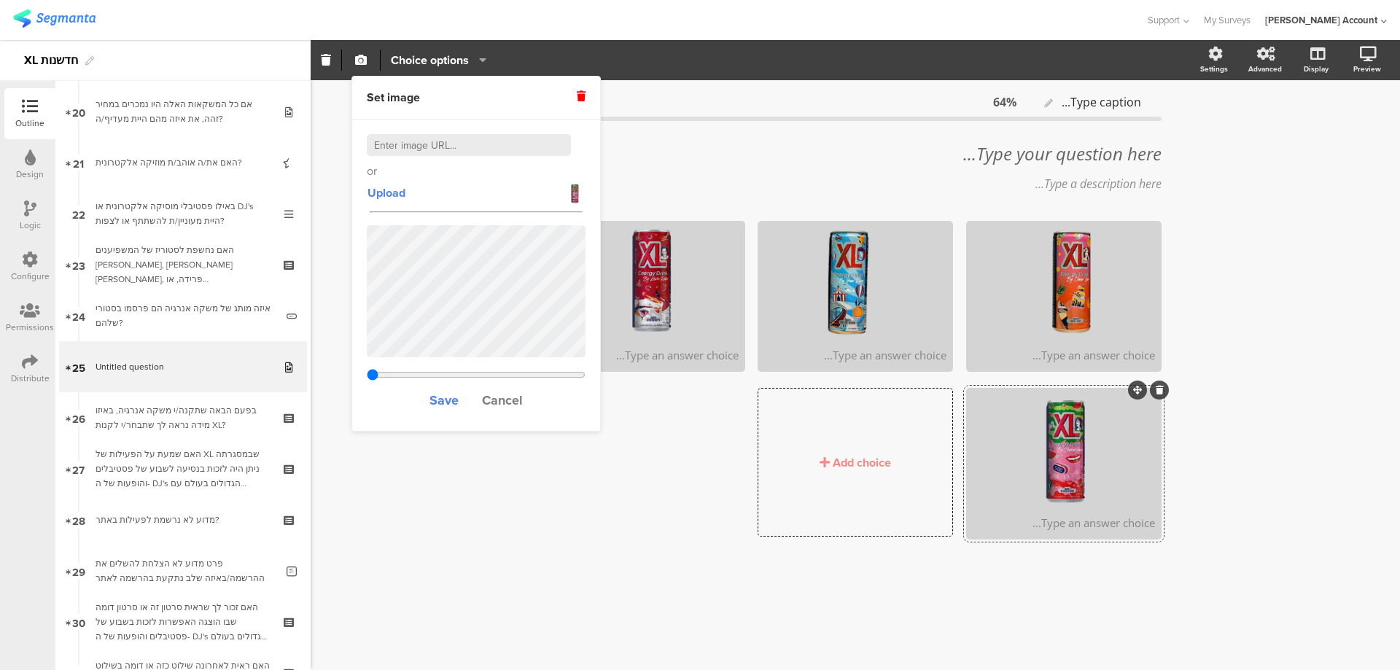
type input "0.33603840877915"
click at [446, 398] on span "Save" at bounding box center [444, 400] width 29 height 19
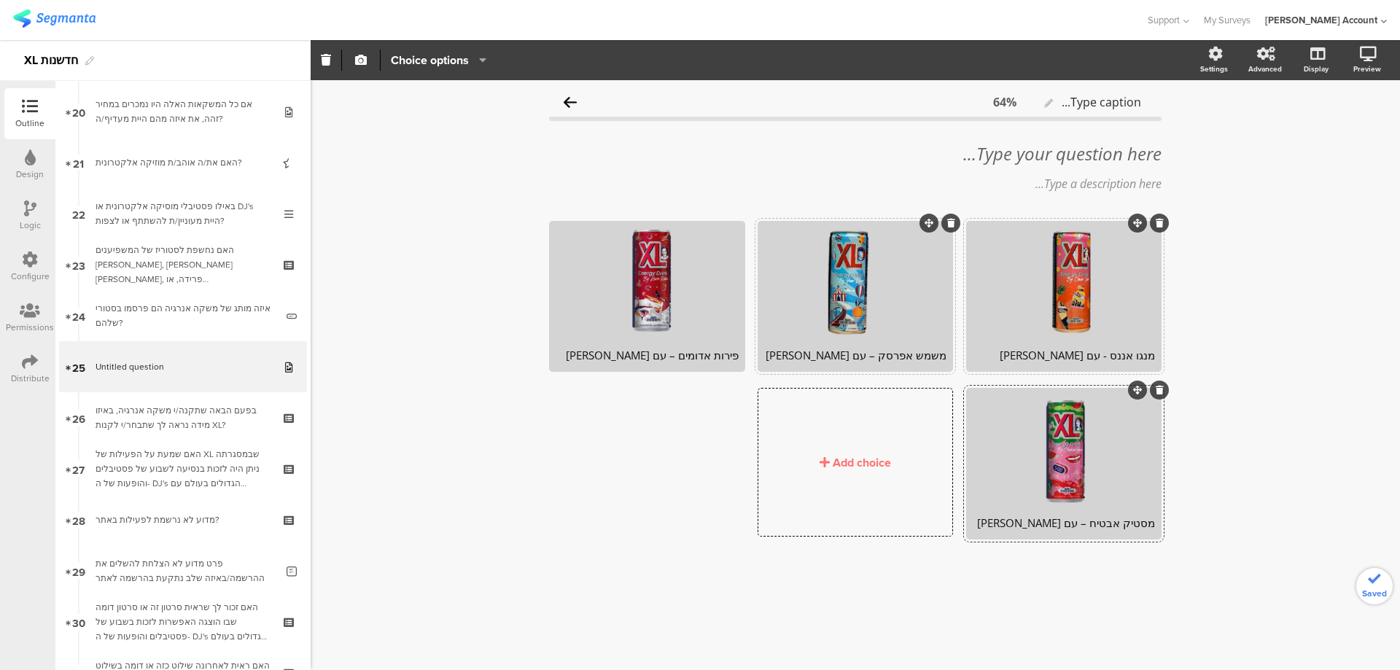
click at [889, 465] on div "Add choice" at bounding box center [862, 462] width 58 height 17
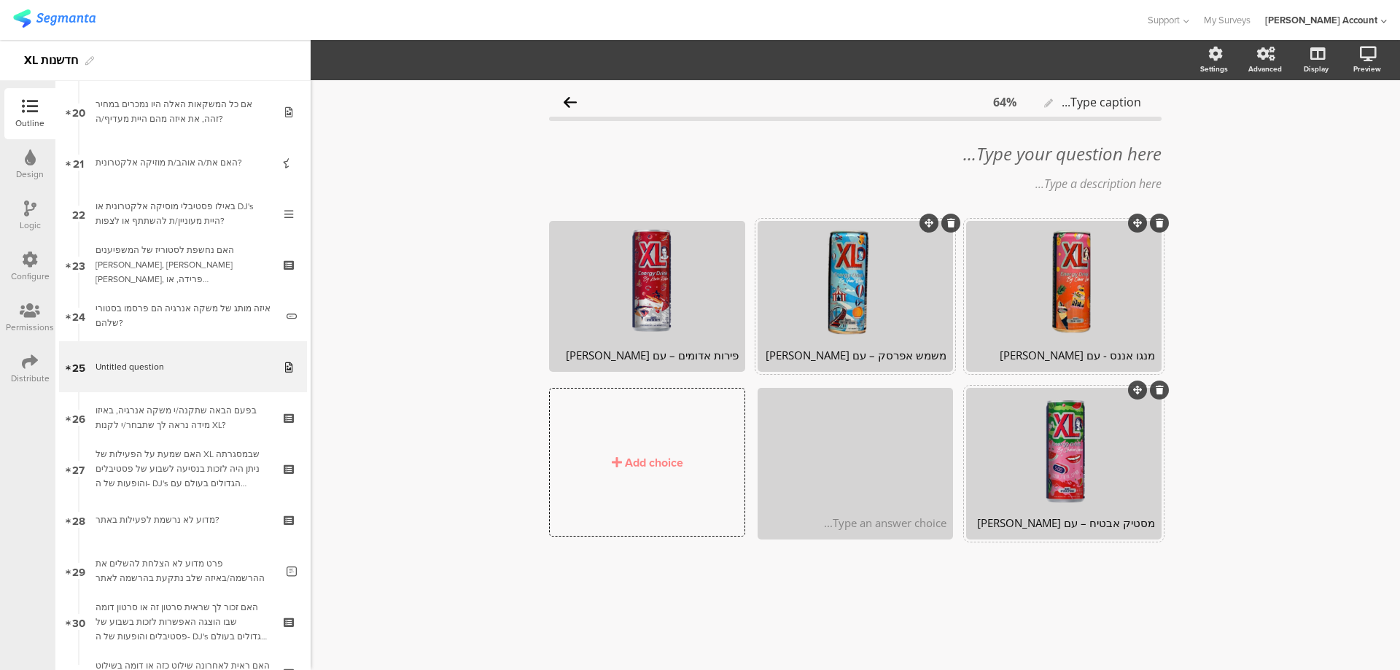
click at [890, 554] on span "מנגו אננס - עם עומר לוי משמש אפרסק – עם יואב דגני" at bounding box center [849, 463] width 625 height 183
click at [1351, 133] on icon at bounding box center [1349, 131] width 12 height 18
click at [953, 389] on icon at bounding box center [951, 390] width 8 height 9
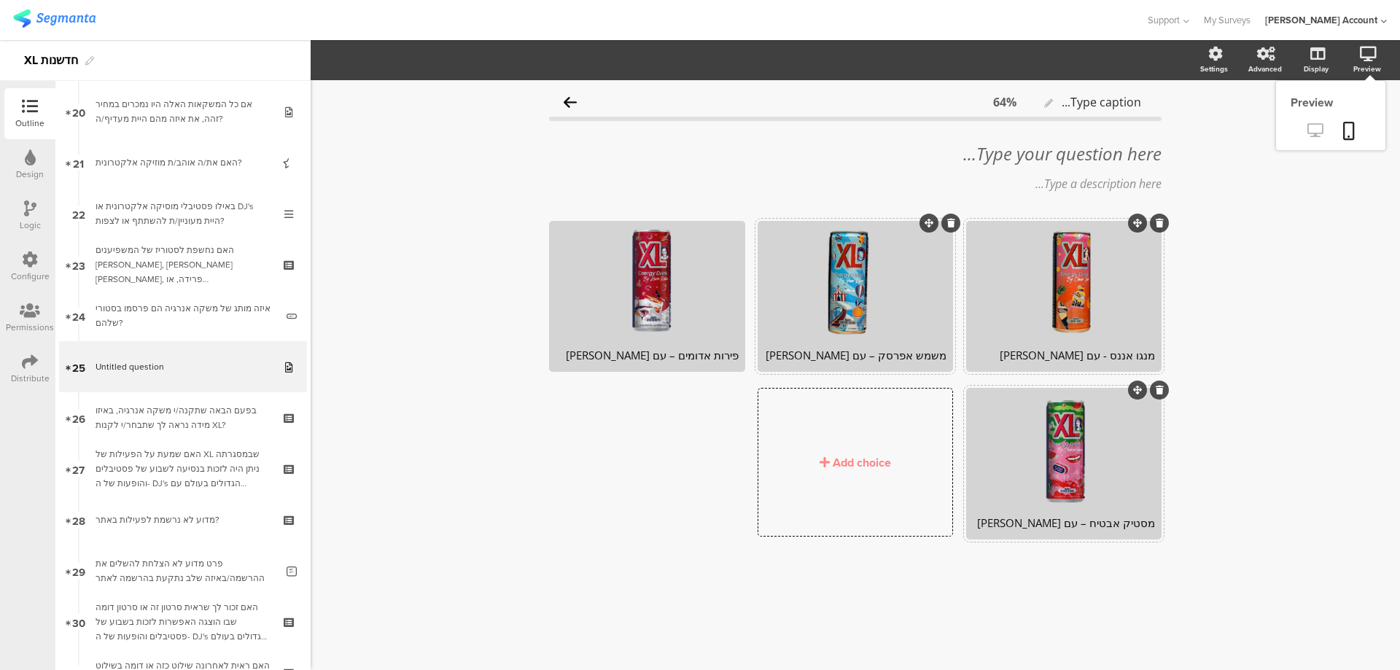
click at [1318, 125] on icon at bounding box center [1315, 130] width 15 height 14
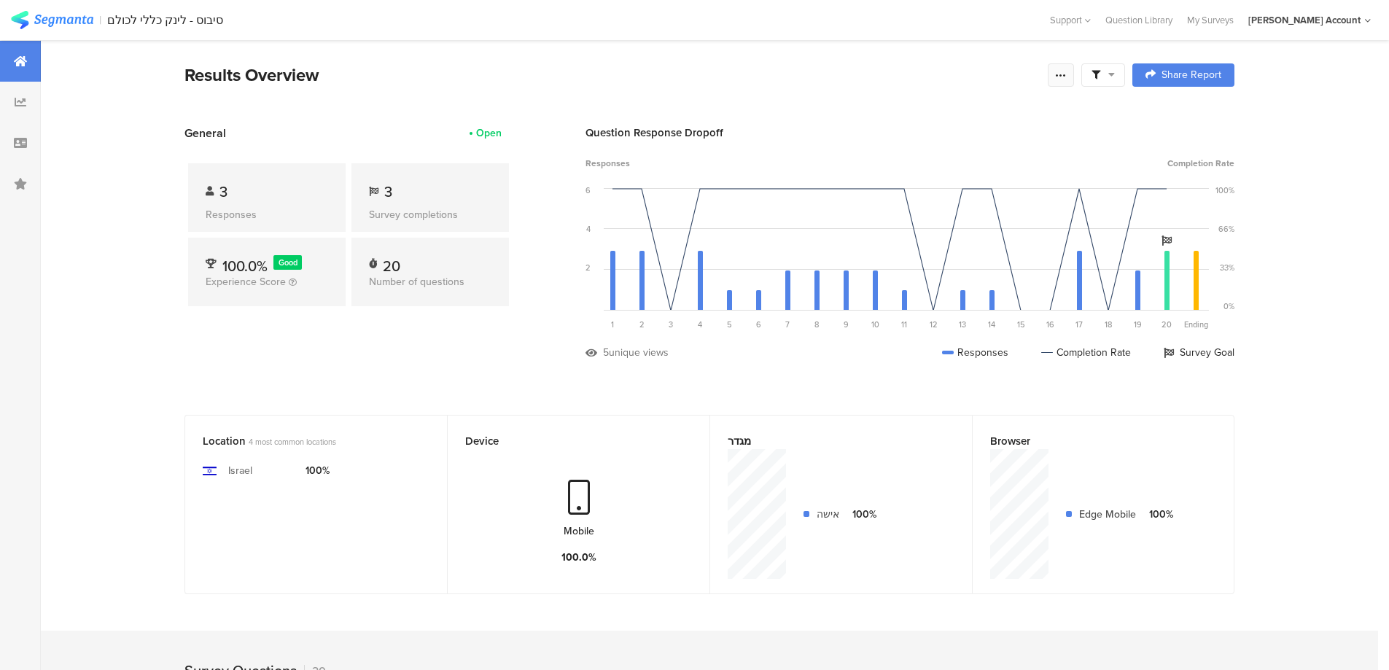
click at [1065, 72] on icon at bounding box center [1061, 75] width 12 height 12
click at [931, 252] on div "Purge results" at bounding box center [908, 254] width 61 height 15
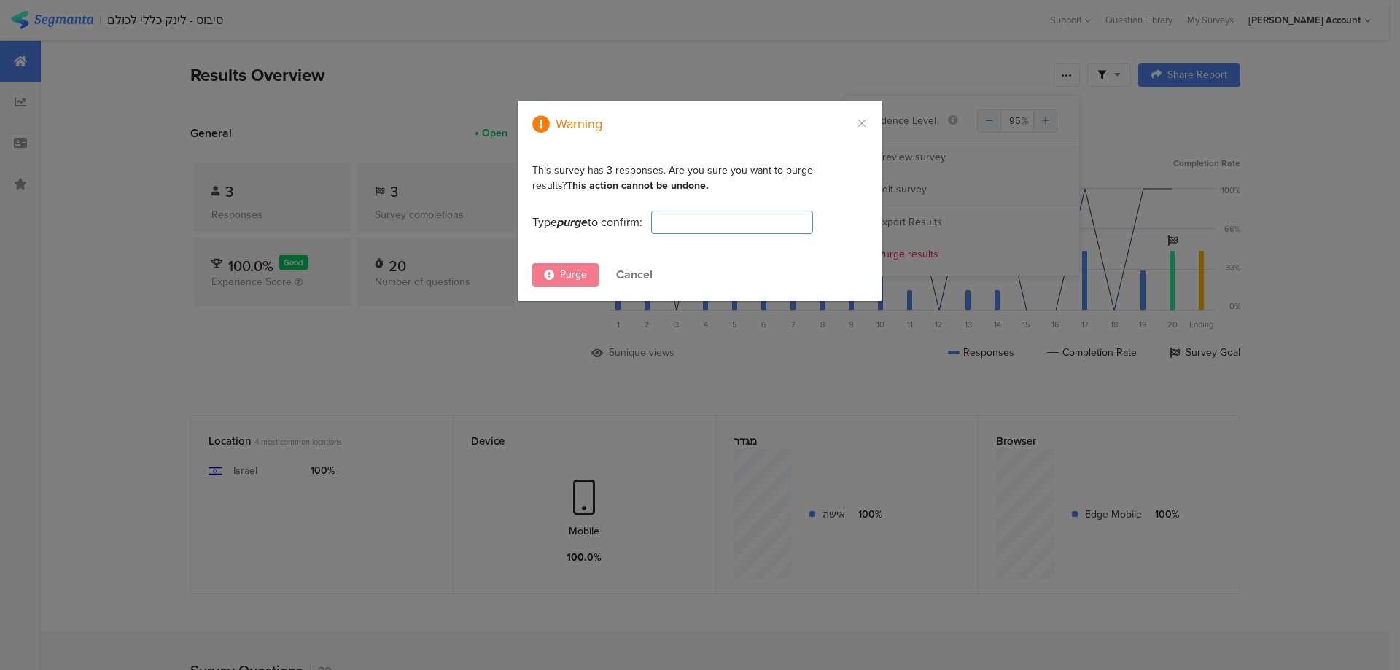
click at [710, 231] on input "dialog" at bounding box center [732, 222] width 162 height 23
type input "PURGE"
click at [570, 265] on div "Purge" at bounding box center [565, 274] width 66 height 23
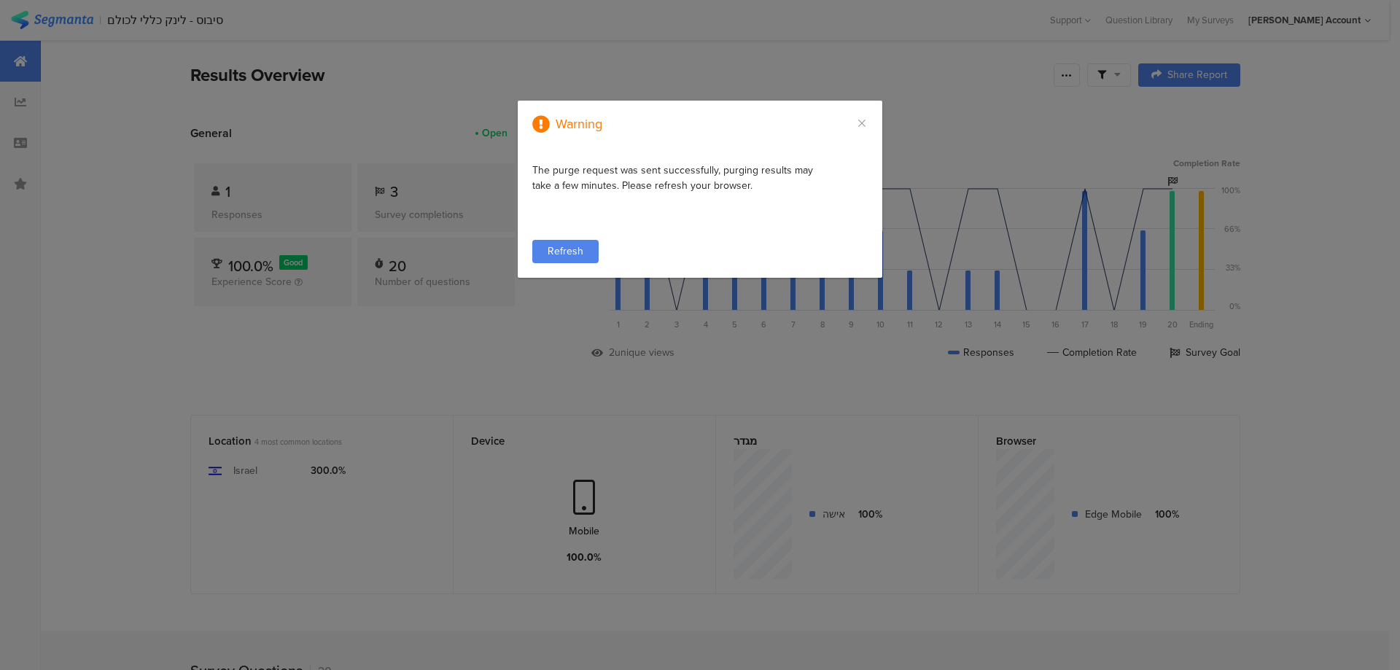
click at [577, 258] on span "Refresh" at bounding box center [566, 251] width 36 height 15
